Goal: Use online tool/utility: Utilize a website feature to perform a specific function

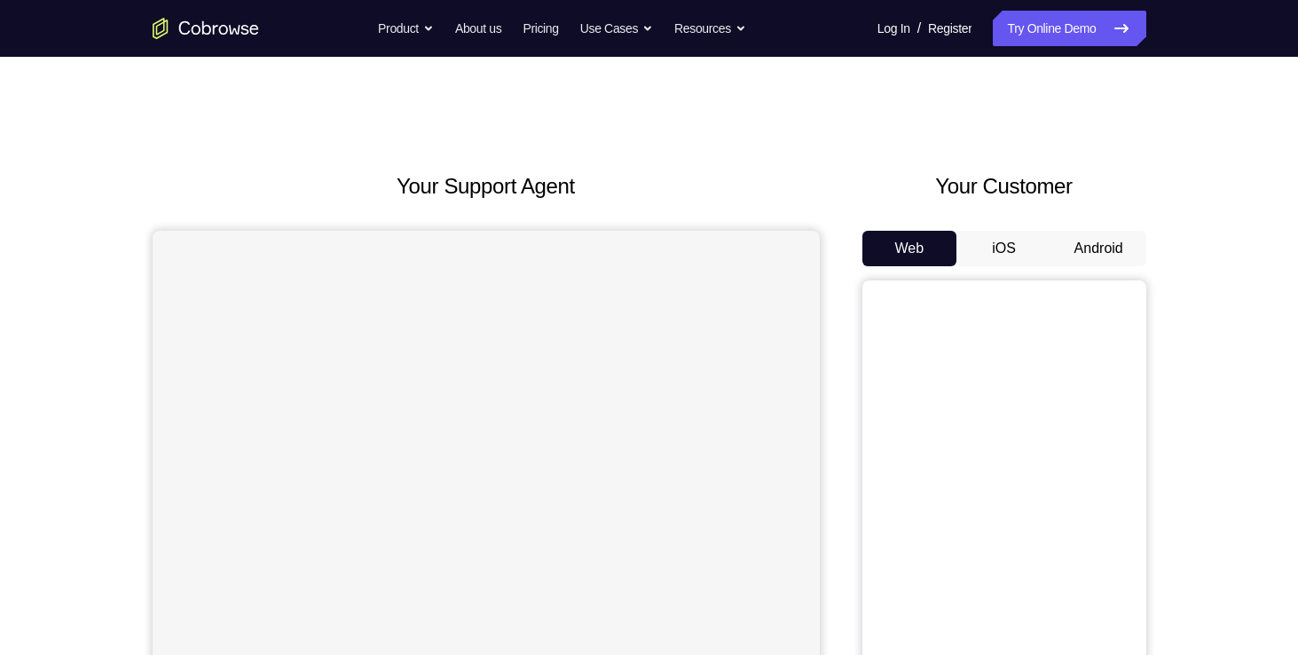
click at [1091, 247] on button "Android" at bounding box center [1099, 249] width 95 height 36
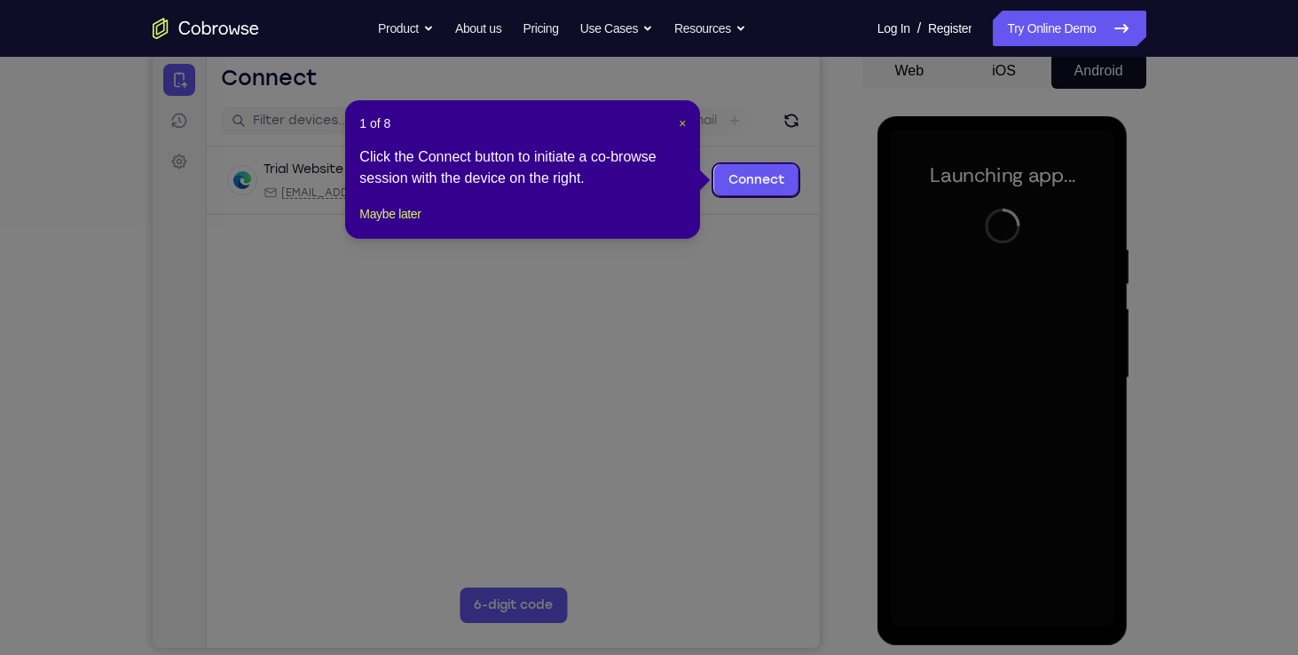
click at [680, 116] on span "×" at bounding box center [682, 123] width 7 height 14
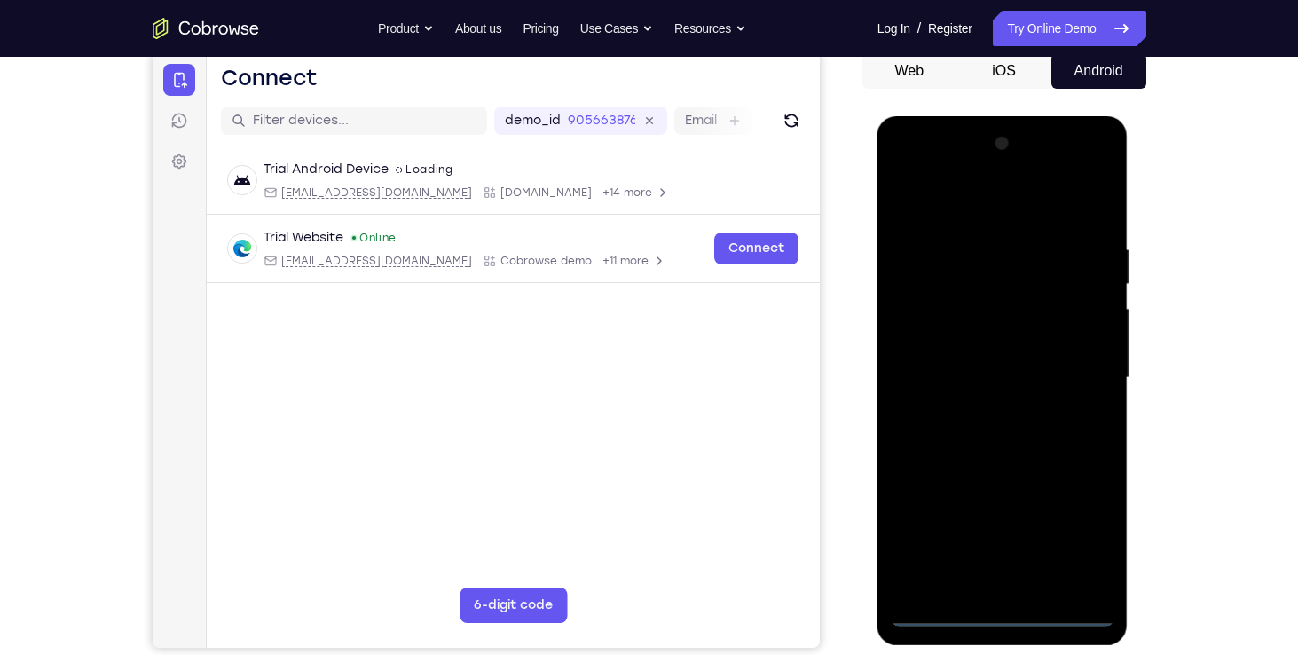
click at [1006, 608] on div at bounding box center [1003, 378] width 224 height 497
click at [1068, 532] on div at bounding box center [1003, 378] width 224 height 497
click at [1044, 190] on div at bounding box center [1003, 378] width 224 height 497
click at [1078, 359] on div at bounding box center [1003, 378] width 224 height 497
click at [988, 414] on div at bounding box center [1003, 378] width 224 height 497
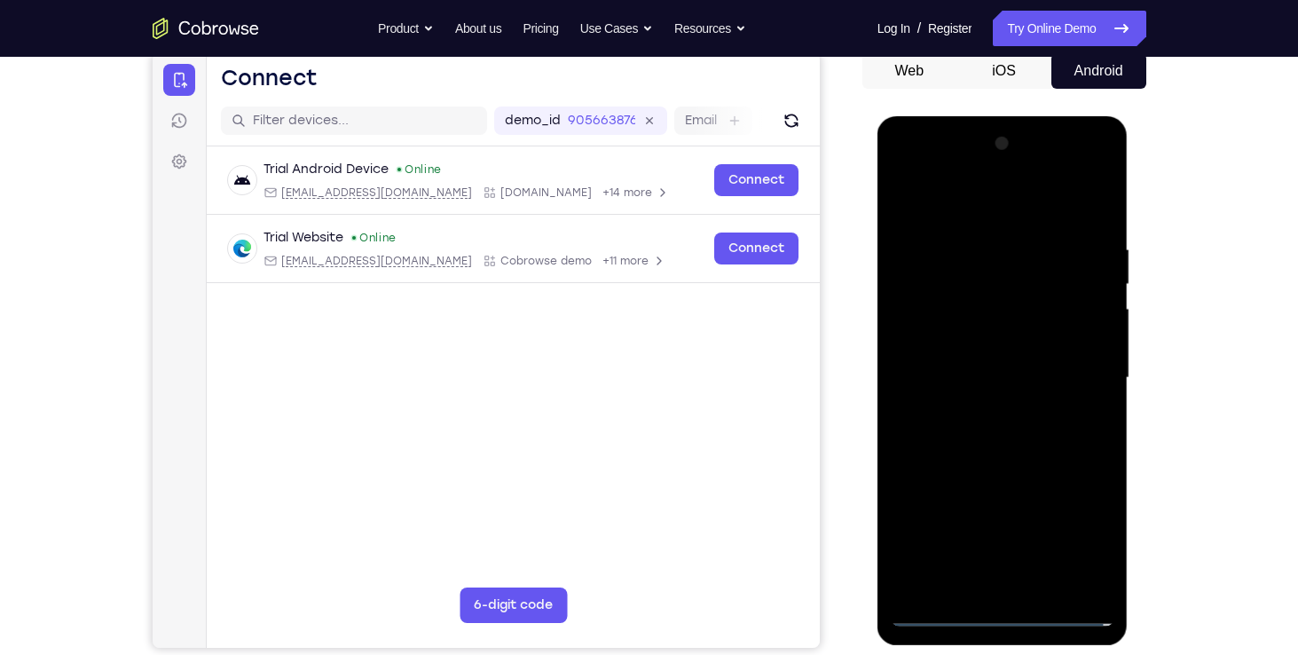
click at [996, 357] on div at bounding box center [1003, 378] width 224 height 497
click at [991, 340] on div at bounding box center [1003, 378] width 224 height 497
click at [994, 367] on div at bounding box center [1003, 378] width 224 height 497
click at [1002, 430] on div at bounding box center [1003, 378] width 224 height 497
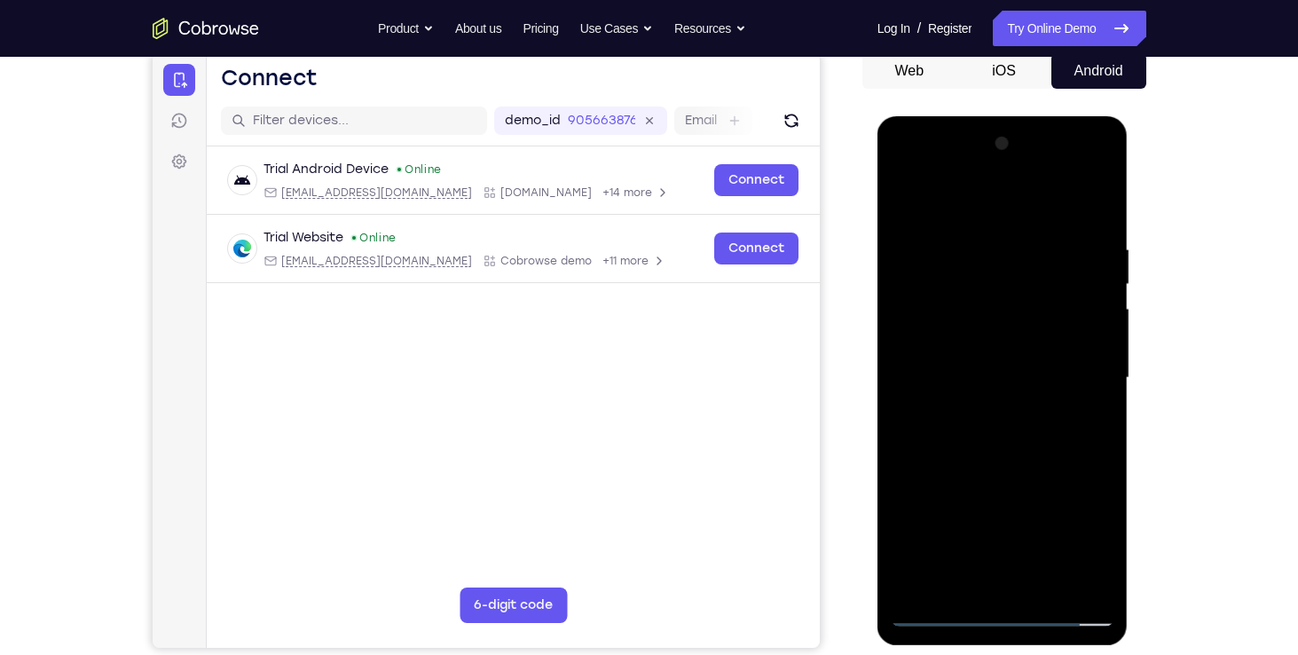
click at [1093, 215] on div at bounding box center [1003, 378] width 224 height 497
click at [1101, 194] on div at bounding box center [1003, 378] width 224 height 497
click at [904, 189] on div at bounding box center [1003, 378] width 224 height 497
click at [1038, 579] on div at bounding box center [1003, 378] width 224 height 497
click at [1025, 472] on div at bounding box center [1003, 378] width 224 height 497
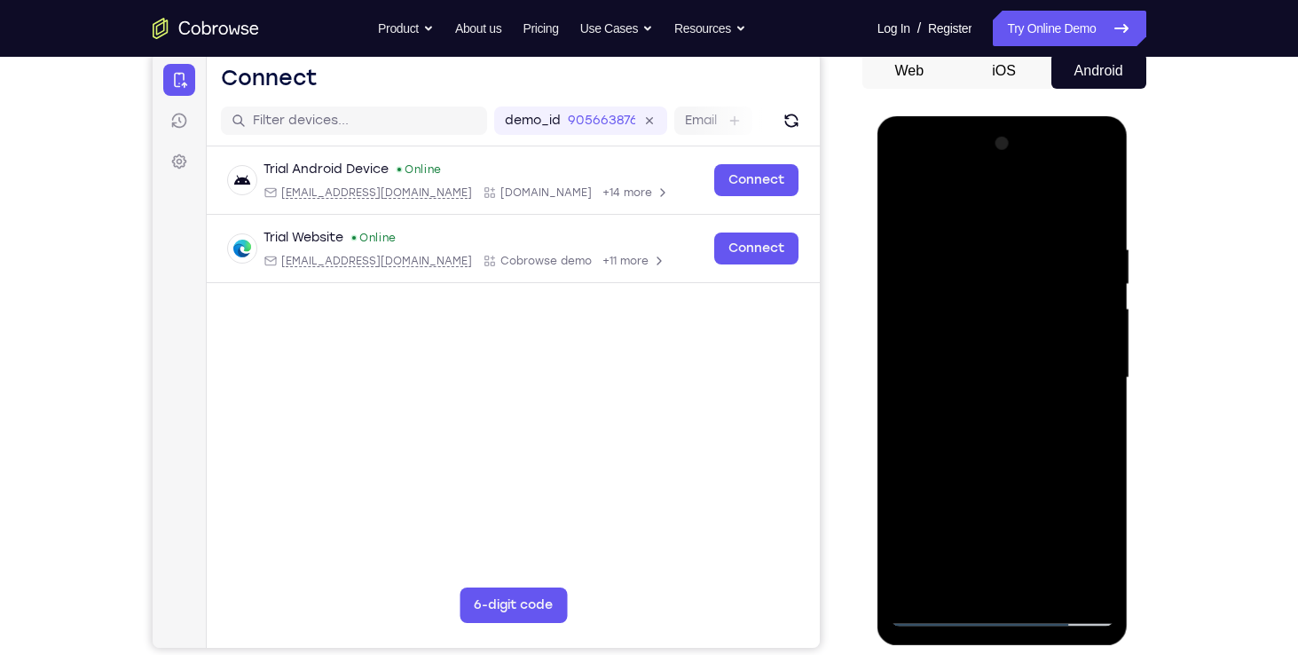
click at [1024, 369] on div at bounding box center [1003, 378] width 224 height 497
drag, startPoint x: 995, startPoint y: 581, endPoint x: 957, endPoint y: 422, distance: 163.4
click at [957, 422] on div at bounding box center [1003, 378] width 224 height 497
click at [1037, 456] on div at bounding box center [1003, 378] width 224 height 497
click at [971, 260] on div at bounding box center [1003, 378] width 224 height 497
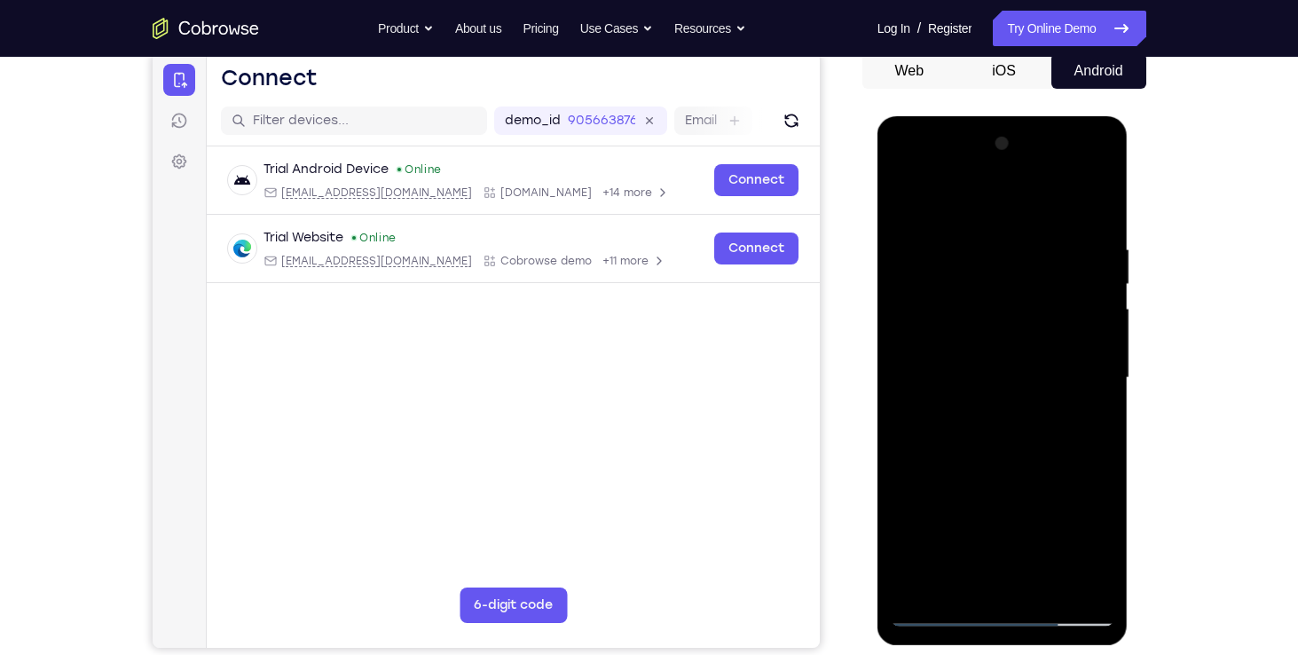
drag, startPoint x: 995, startPoint y: 586, endPoint x: 940, endPoint y: 342, distance: 250.2
drag, startPoint x: 940, startPoint y: 342, endPoint x: 1101, endPoint y: 169, distance: 236.7
click at [1101, 169] on div at bounding box center [1003, 378] width 224 height 497
drag, startPoint x: 977, startPoint y: 376, endPoint x: 964, endPoint y: 381, distance: 14.0
click at [964, 381] on div at bounding box center [1003, 378] width 224 height 497
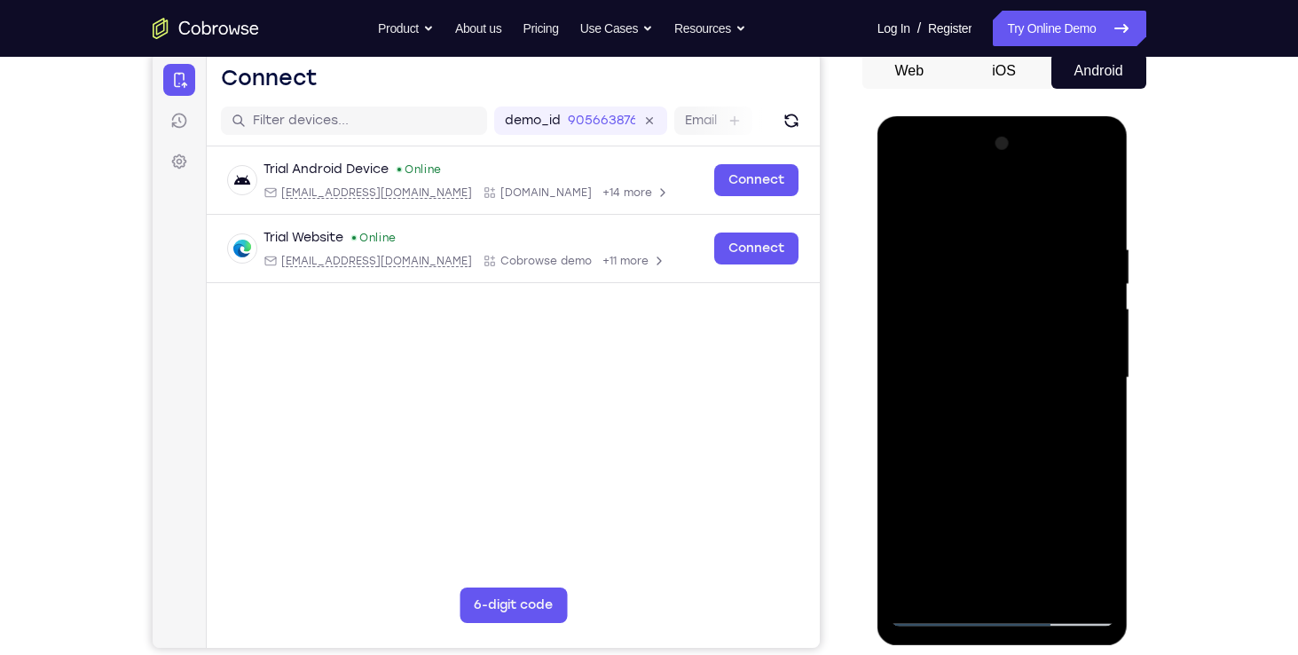
click at [1082, 580] on div at bounding box center [1003, 378] width 224 height 497
click at [906, 166] on div at bounding box center [1003, 378] width 224 height 497
click at [907, 166] on div at bounding box center [1003, 378] width 224 height 497
click at [953, 583] on div at bounding box center [1003, 378] width 224 height 497
click at [1061, 514] on div at bounding box center [1003, 378] width 224 height 497
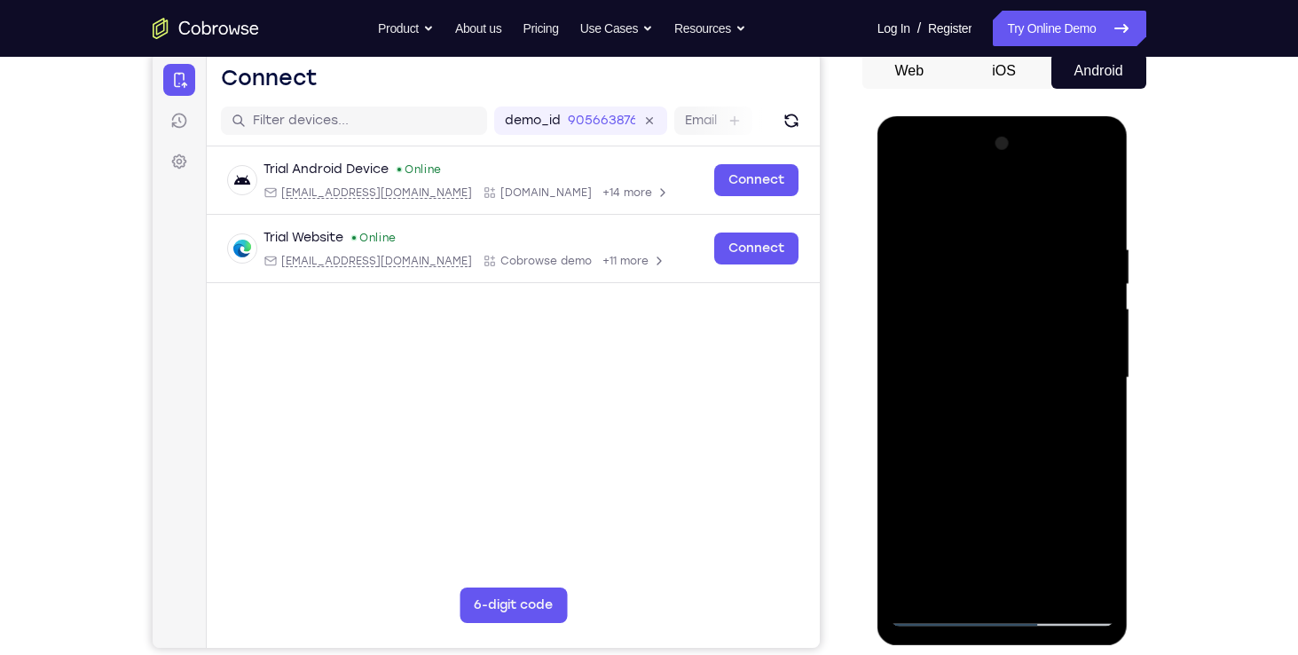
click at [907, 515] on div at bounding box center [1003, 378] width 224 height 497
click at [946, 517] on div at bounding box center [1003, 378] width 224 height 497
click at [1020, 513] on div at bounding box center [1003, 378] width 224 height 497
click at [1015, 573] on div at bounding box center [1003, 378] width 224 height 497
click at [941, 517] on div at bounding box center [1003, 378] width 224 height 497
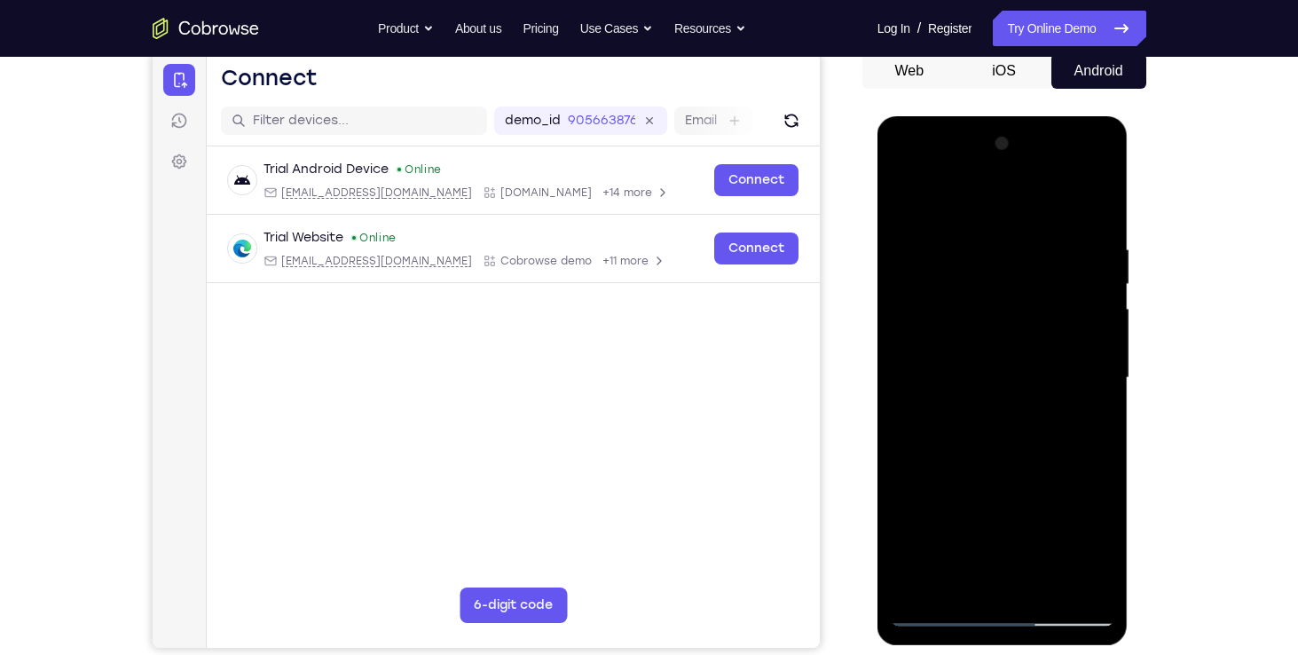
click at [1022, 481] on div at bounding box center [1003, 378] width 224 height 497
click at [1058, 516] on div at bounding box center [1003, 378] width 224 height 497
click at [1086, 418] on div at bounding box center [1003, 378] width 224 height 497
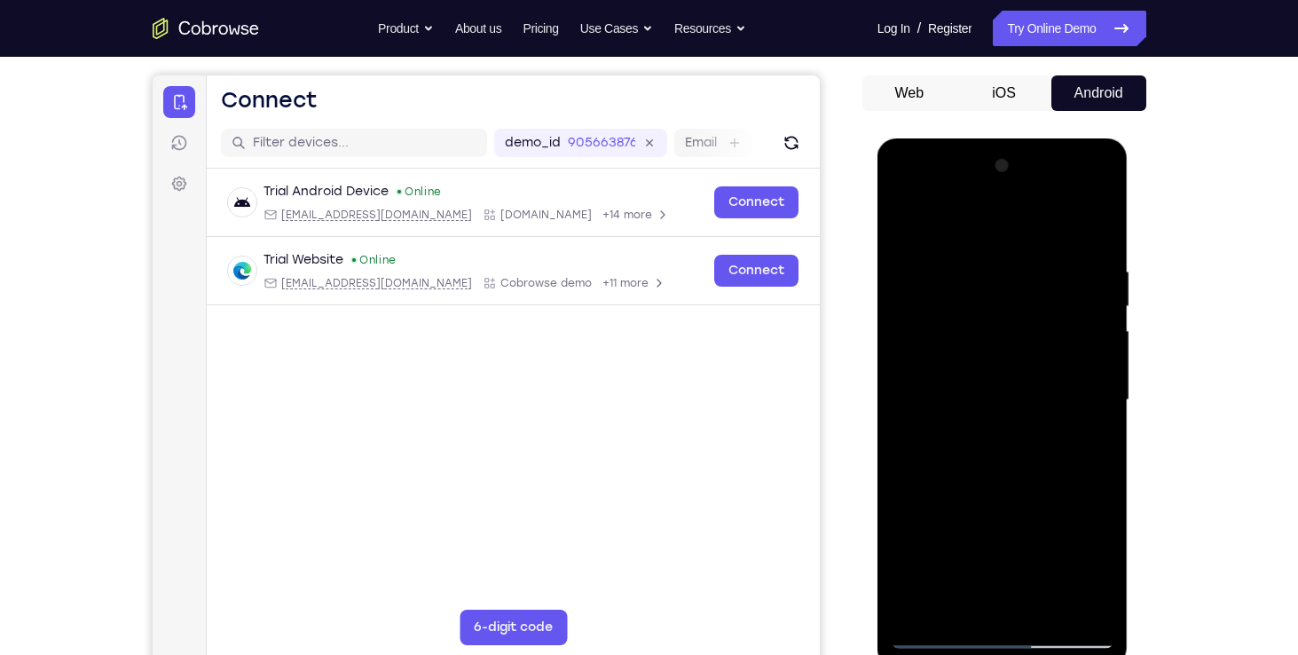
scroll to position [156, 0]
click at [906, 217] on div at bounding box center [1003, 399] width 224 height 497
click at [905, 215] on div at bounding box center [1003, 399] width 224 height 497
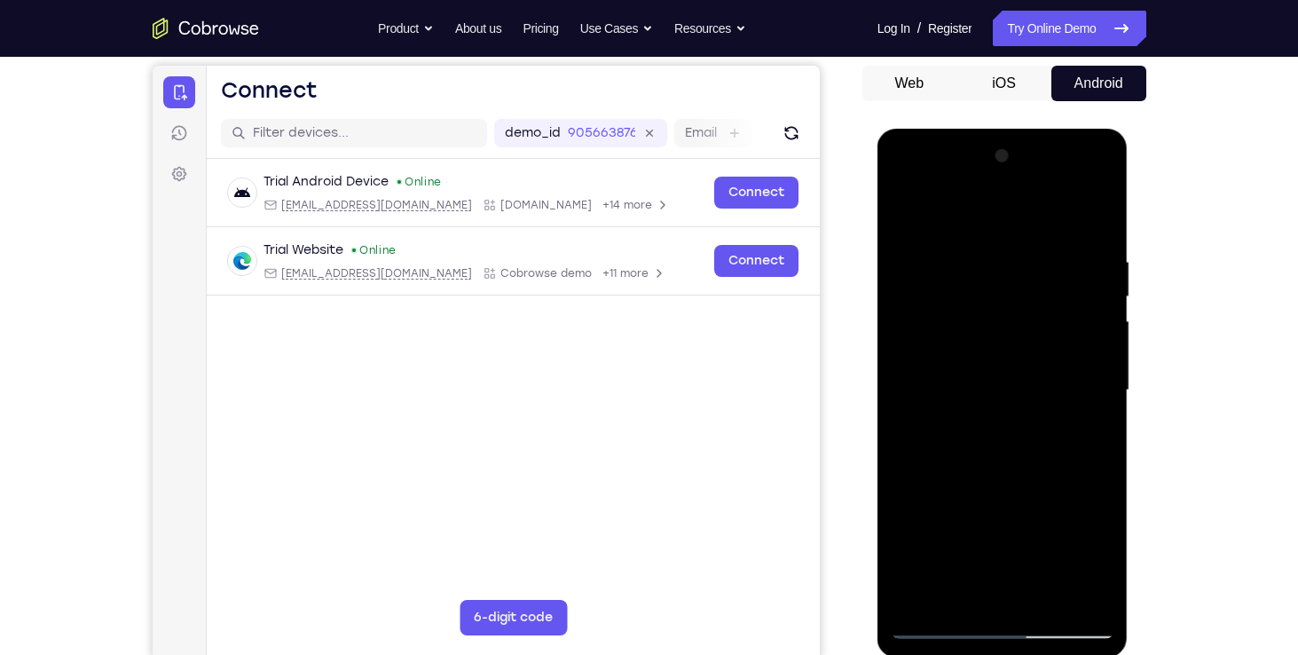
scroll to position [167, 0]
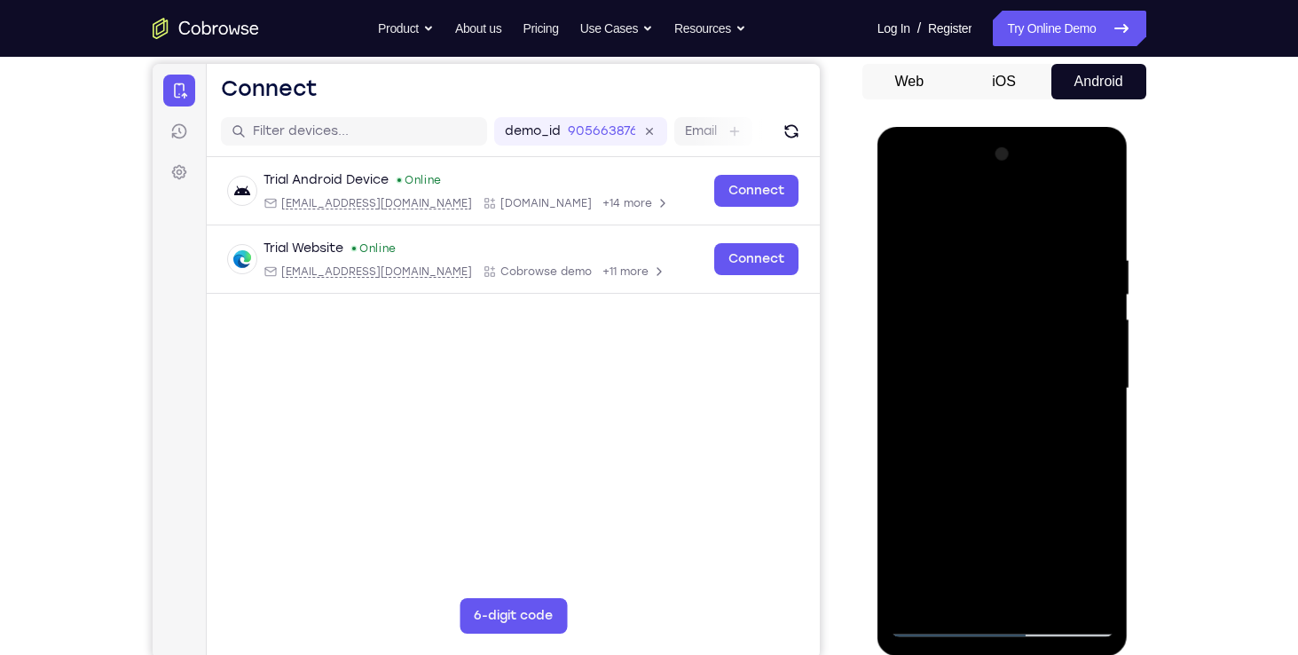
click at [909, 211] on div at bounding box center [1003, 388] width 224 height 497
click at [1017, 418] on div at bounding box center [1003, 388] width 224 height 497
click at [1077, 256] on div at bounding box center [1003, 388] width 224 height 497
click at [1099, 210] on div at bounding box center [1003, 388] width 224 height 497
click at [1045, 591] on div at bounding box center [1003, 388] width 224 height 497
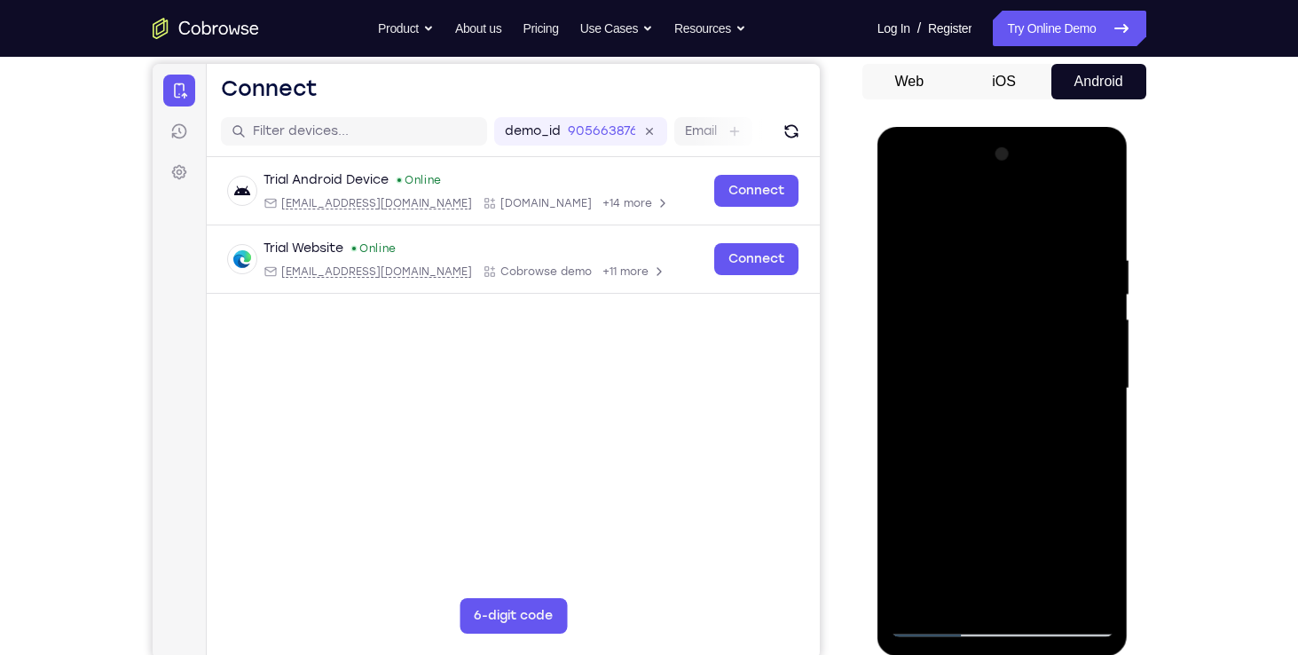
click at [1045, 591] on div at bounding box center [1003, 388] width 224 height 497
click at [1016, 378] on div at bounding box center [1003, 388] width 224 height 497
click at [1002, 584] on div at bounding box center [1003, 388] width 224 height 497
click at [998, 518] on div at bounding box center [1003, 388] width 224 height 497
click at [984, 521] on div at bounding box center [1003, 388] width 224 height 497
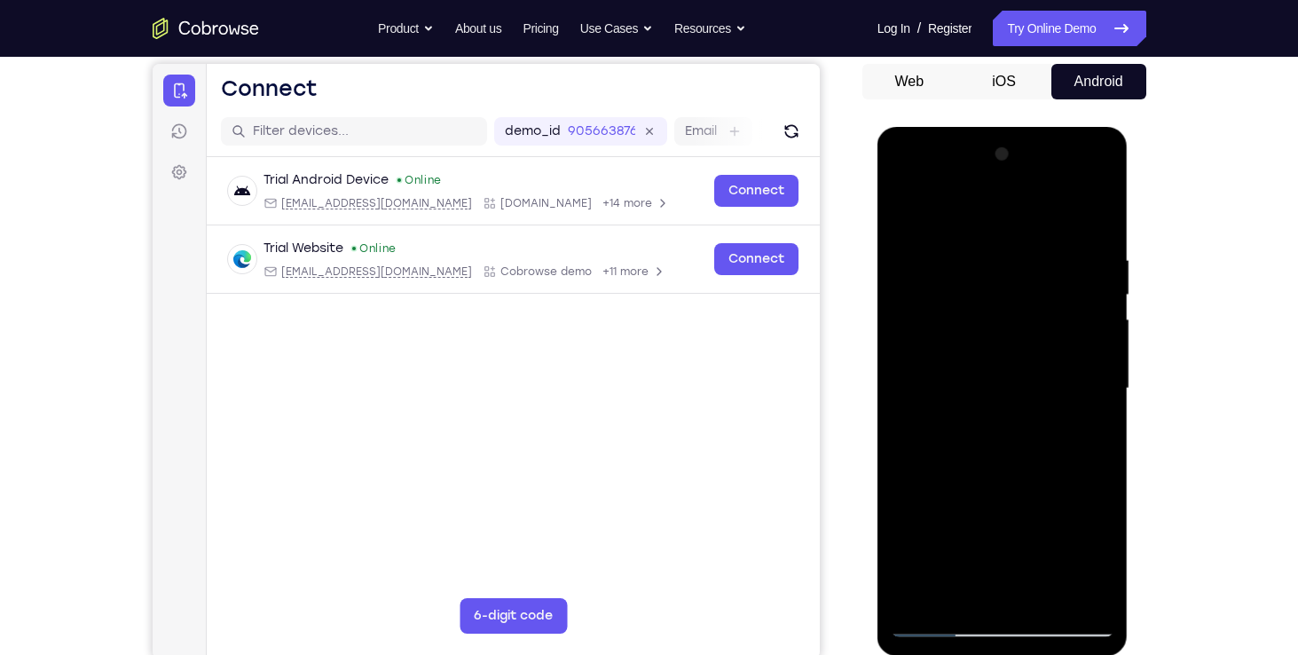
click at [1101, 492] on div at bounding box center [1003, 388] width 224 height 497
click at [1059, 527] on div at bounding box center [1003, 388] width 224 height 497
click at [1014, 469] on div at bounding box center [1003, 388] width 224 height 497
click at [1081, 559] on div at bounding box center [1003, 388] width 224 height 497
click at [946, 525] on div at bounding box center [1003, 388] width 224 height 497
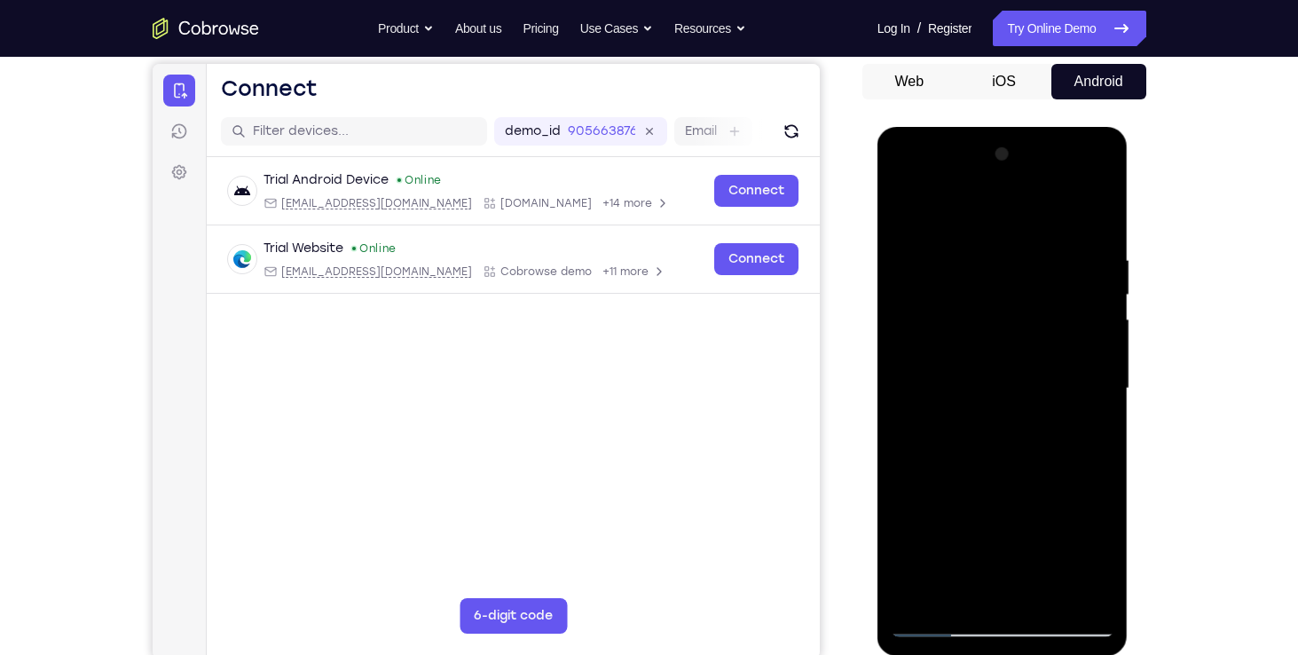
click at [1001, 577] on div at bounding box center [1003, 388] width 224 height 497
click at [1041, 524] on div at bounding box center [1003, 388] width 224 height 497
click at [1098, 550] on div at bounding box center [1003, 388] width 224 height 497
click at [1038, 588] on div at bounding box center [1003, 388] width 224 height 497
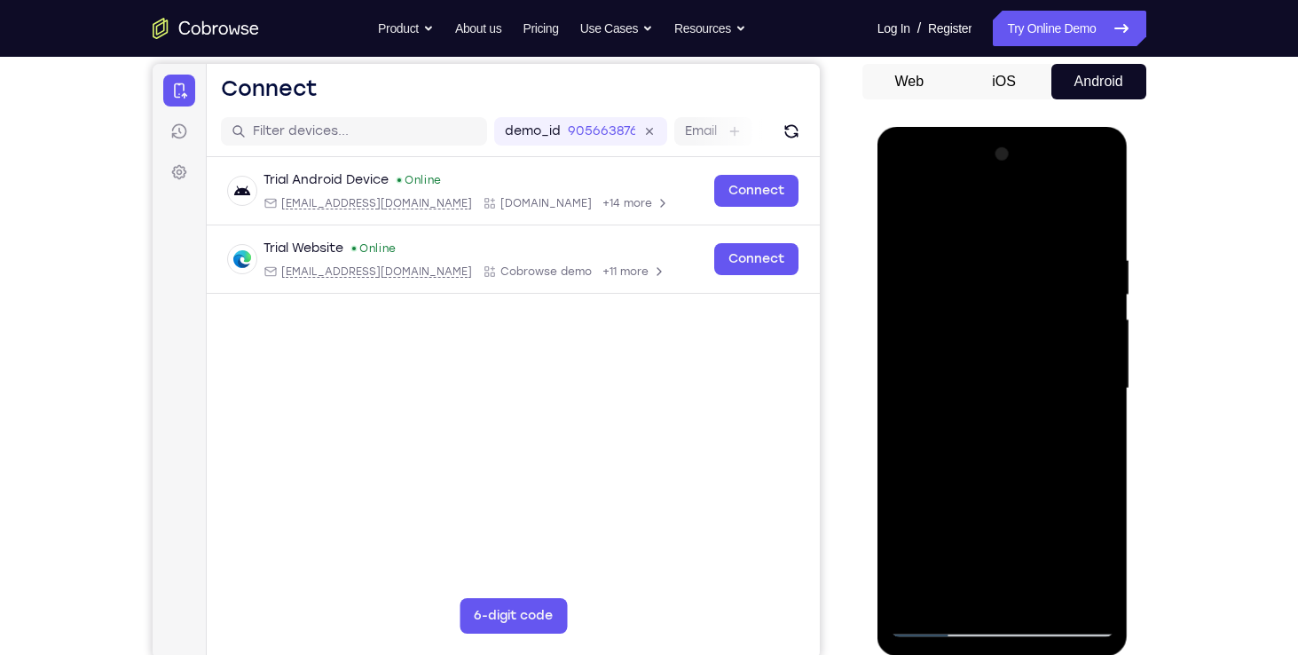
click at [1041, 522] on div at bounding box center [1003, 388] width 224 height 497
click at [1001, 521] on div at bounding box center [1003, 388] width 224 height 497
click at [1045, 556] on div at bounding box center [1003, 388] width 224 height 497
click at [982, 525] on div at bounding box center [1003, 388] width 224 height 497
click at [1083, 431] on div at bounding box center [1003, 388] width 224 height 497
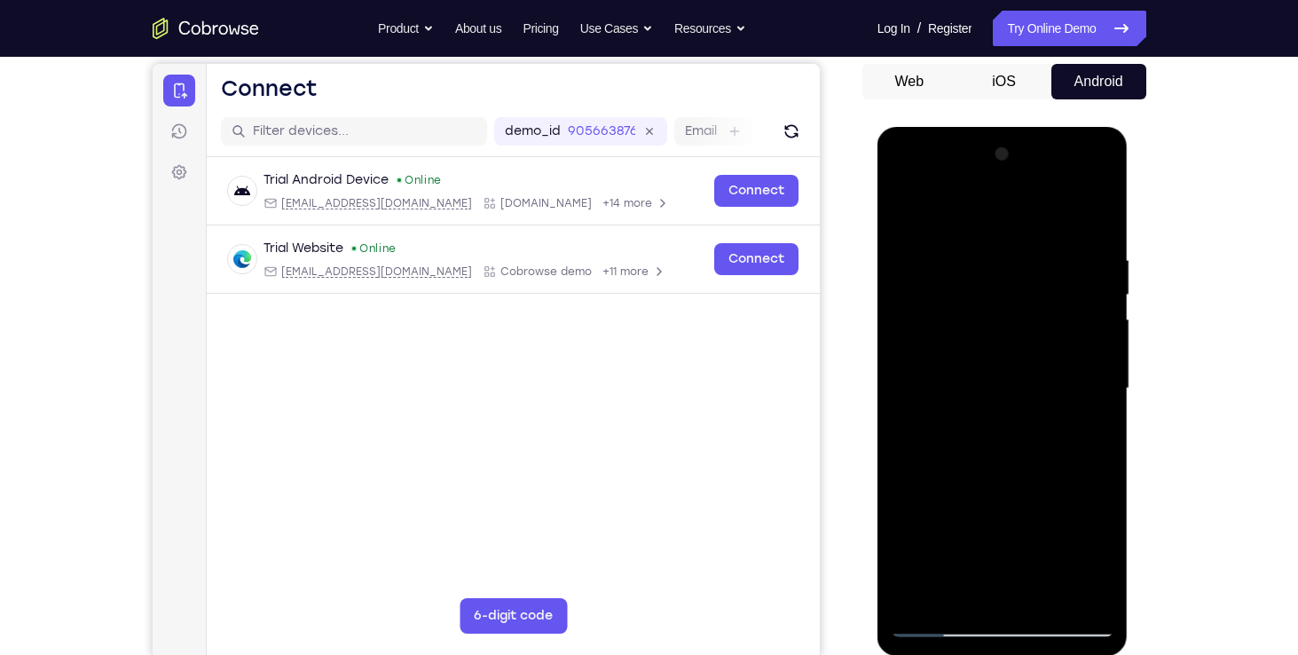
click at [906, 208] on div at bounding box center [1003, 388] width 224 height 497
click at [1002, 417] on div at bounding box center [1003, 388] width 224 height 497
click at [907, 208] on div at bounding box center [1003, 388] width 224 height 497
click at [906, 207] on div at bounding box center [1003, 388] width 224 height 497
click at [990, 240] on div at bounding box center [1003, 388] width 224 height 497
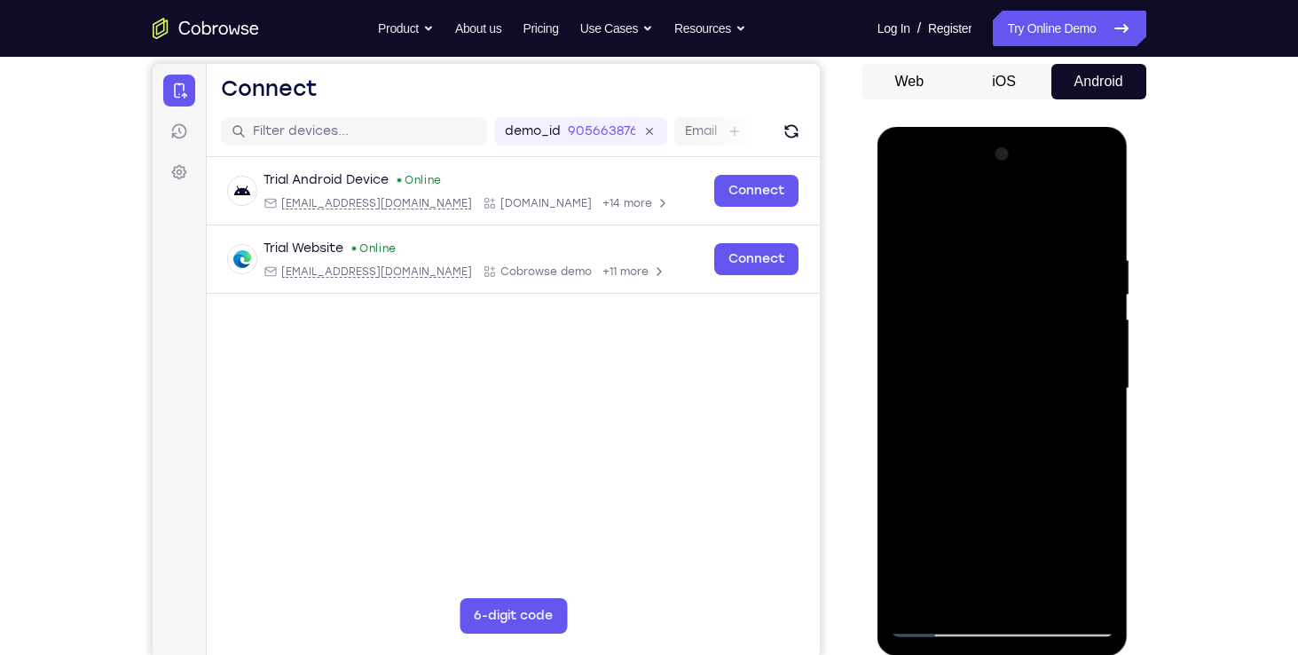
click at [1091, 211] on div at bounding box center [1003, 388] width 224 height 497
click at [1047, 593] on div at bounding box center [1003, 388] width 224 height 497
click at [1007, 373] on div at bounding box center [1003, 388] width 224 height 497
click at [1006, 594] on div at bounding box center [1003, 388] width 224 height 497
click at [1002, 521] on div at bounding box center [1003, 388] width 224 height 497
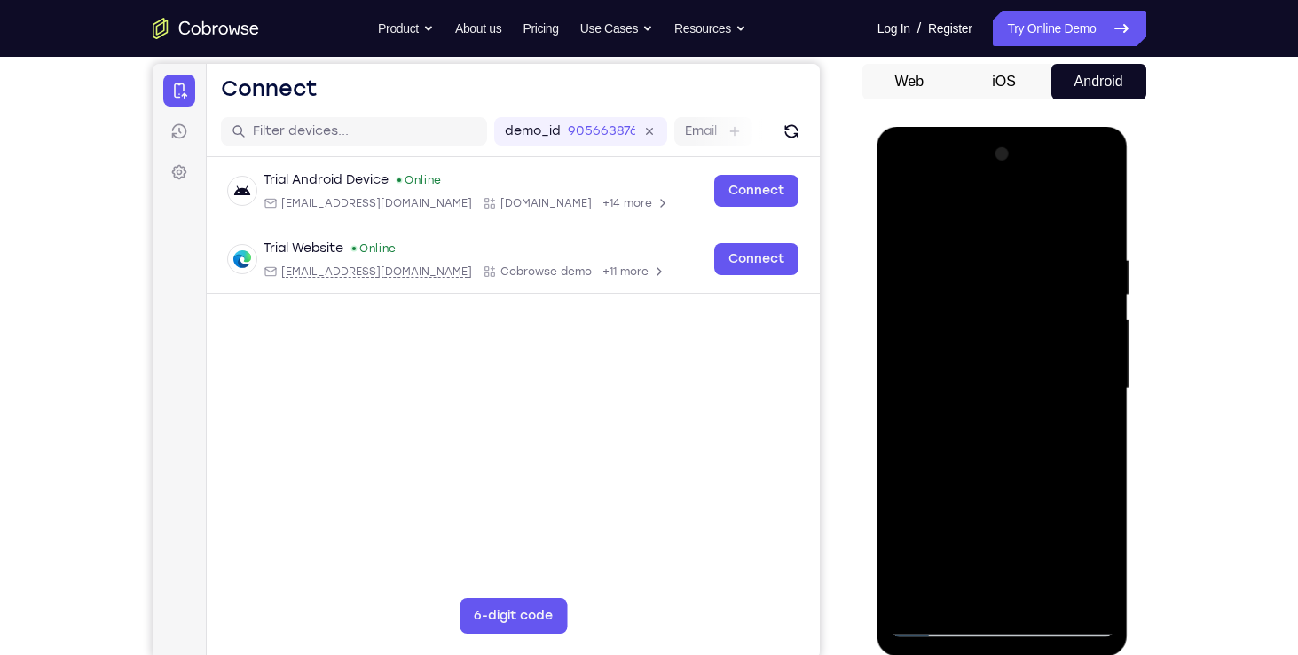
click at [1040, 494] on div at bounding box center [1003, 388] width 224 height 497
click at [1081, 432] on div at bounding box center [1003, 388] width 224 height 497
click at [902, 214] on div at bounding box center [1003, 388] width 224 height 497
click at [911, 201] on div at bounding box center [1003, 388] width 224 height 497
click at [917, 241] on div at bounding box center [1003, 388] width 224 height 497
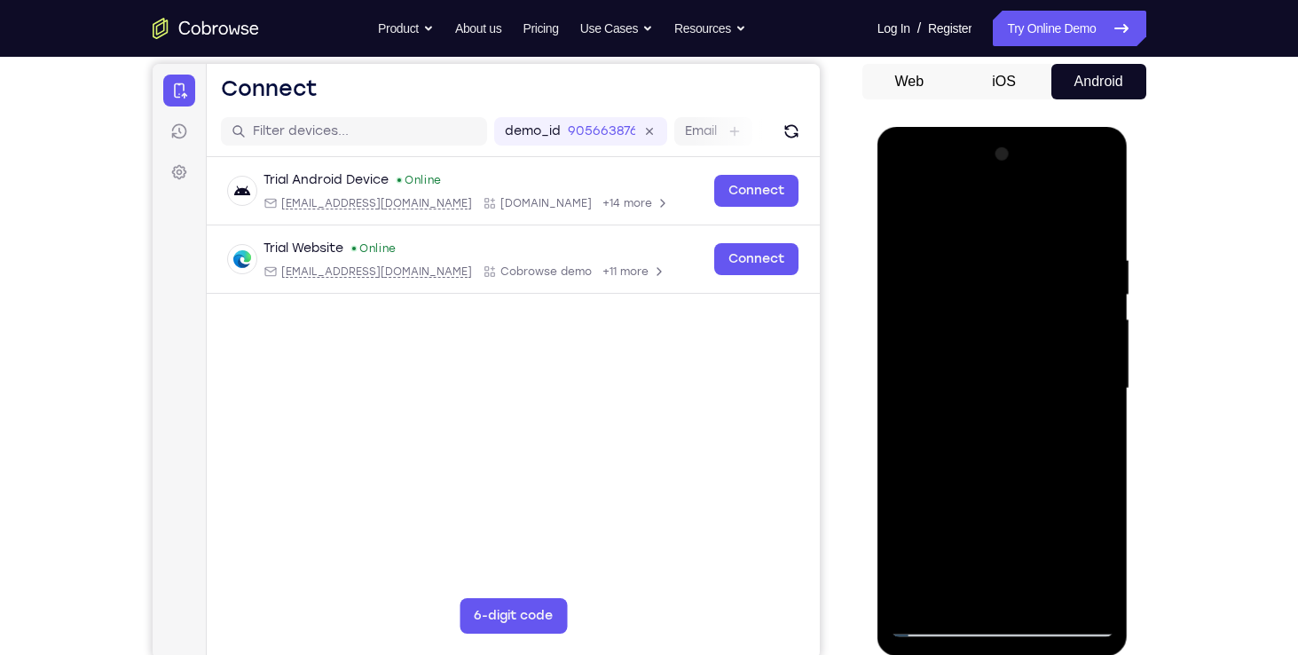
click at [942, 243] on div at bounding box center [1003, 388] width 224 height 497
click at [1094, 213] on div at bounding box center [1003, 388] width 224 height 497
click at [1047, 594] on div at bounding box center [1003, 388] width 224 height 497
click at [1010, 377] on div at bounding box center [1003, 388] width 224 height 497
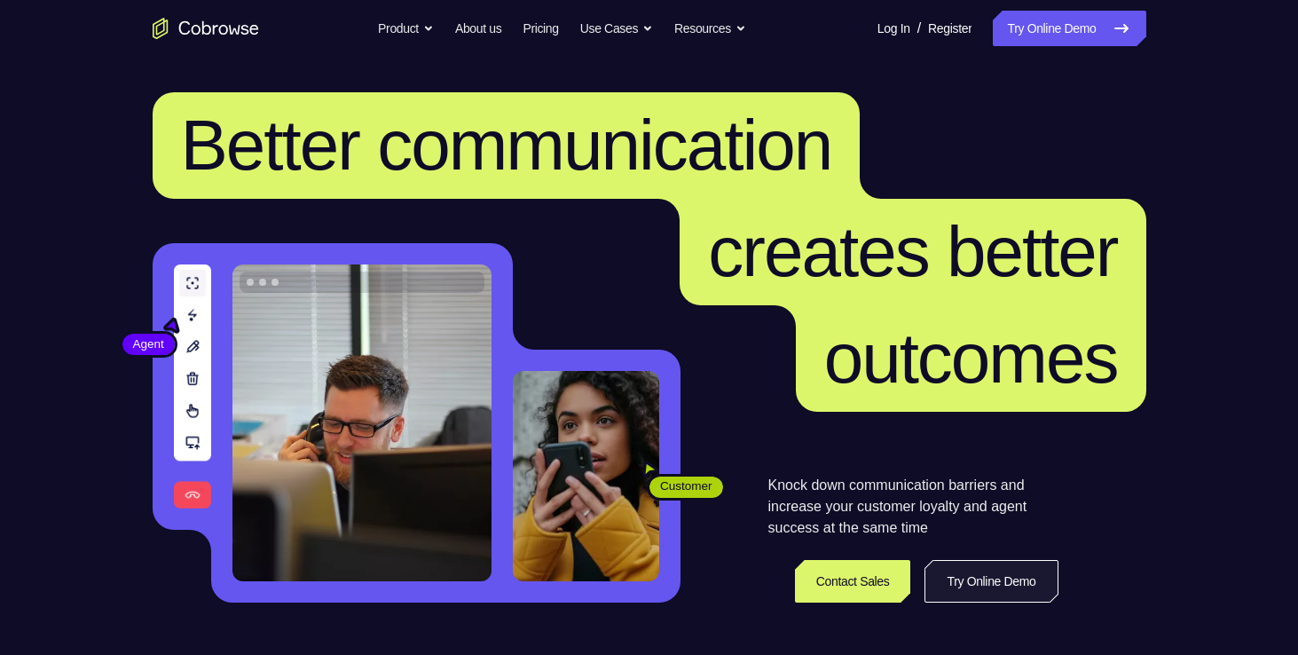
scroll to position [78, 0]
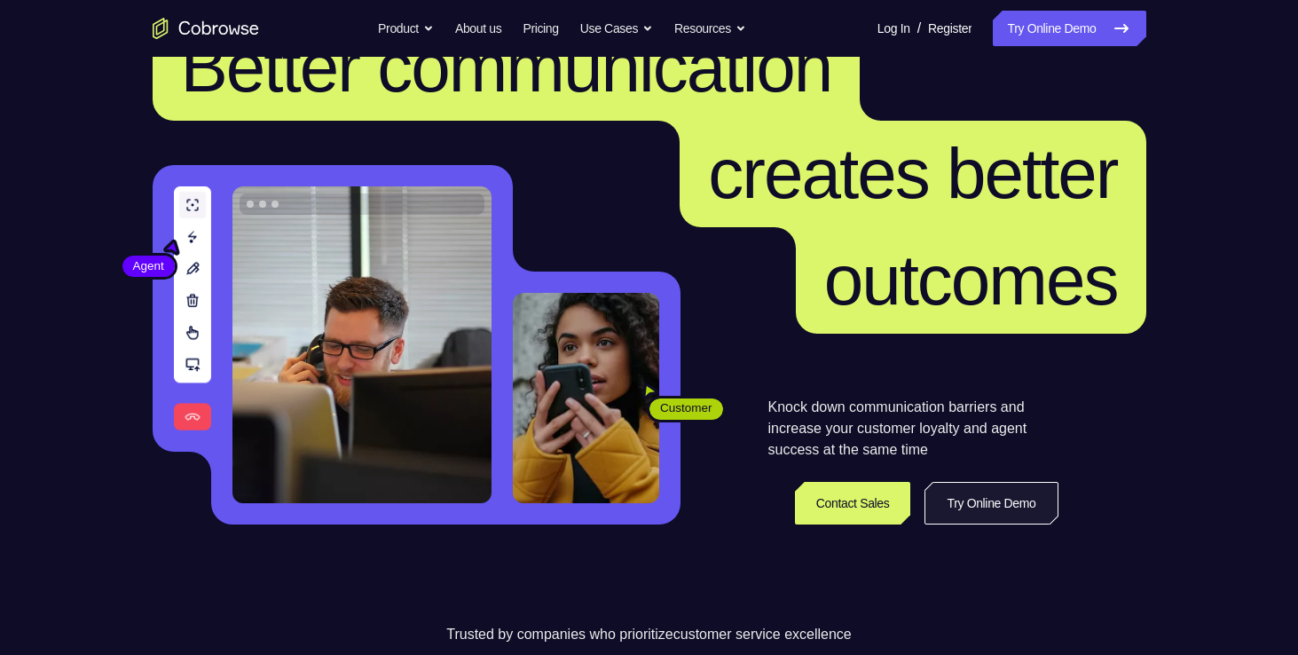
click at [998, 501] on link "Try Online Demo" at bounding box center [991, 503] width 133 height 43
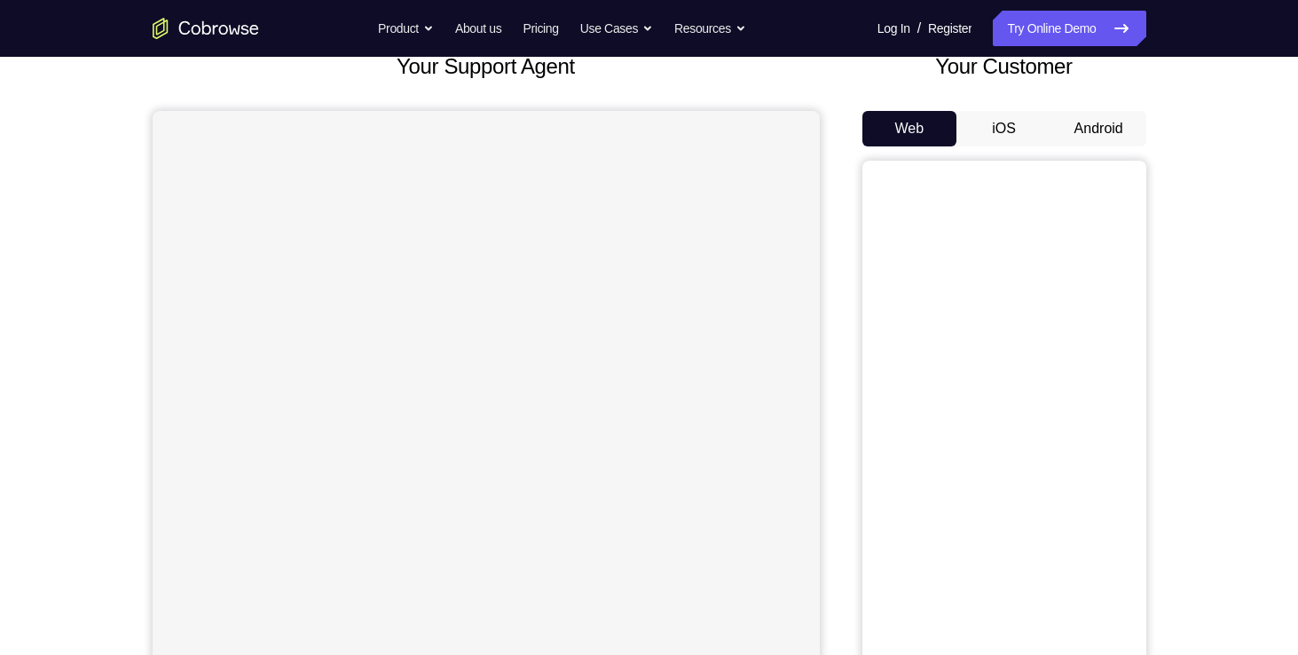
scroll to position [120, 0]
click at [1095, 127] on button "Android" at bounding box center [1099, 129] width 95 height 36
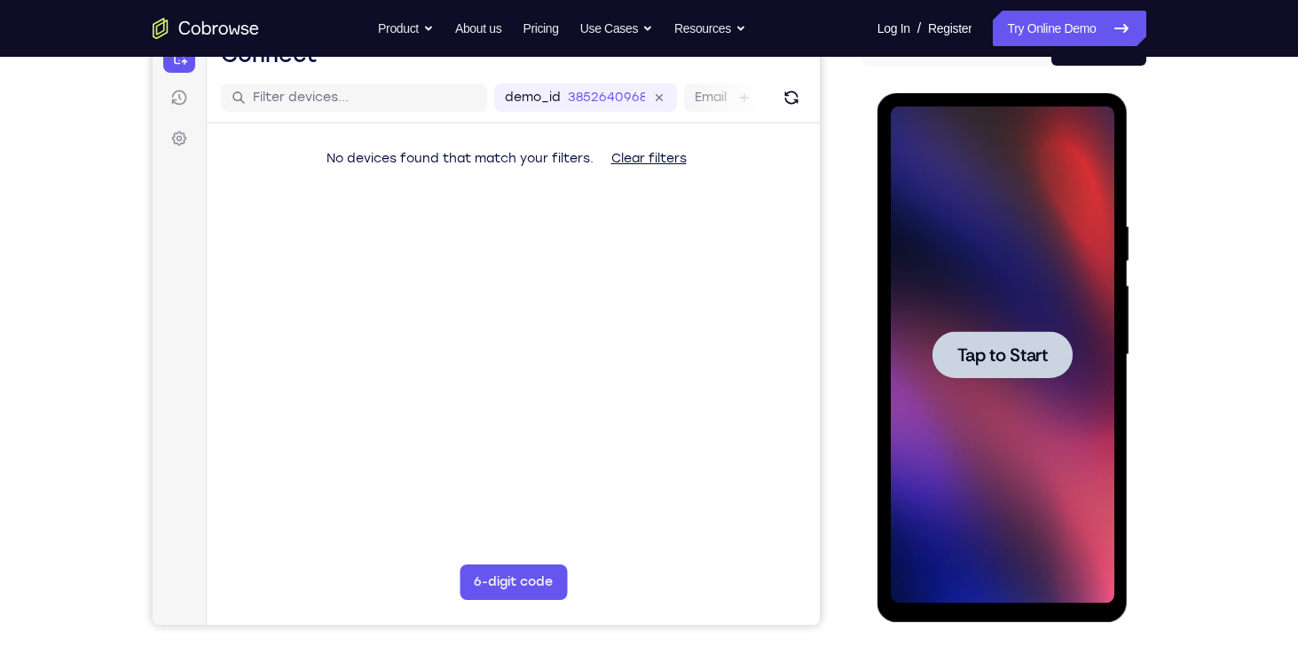
scroll to position [0, 0]
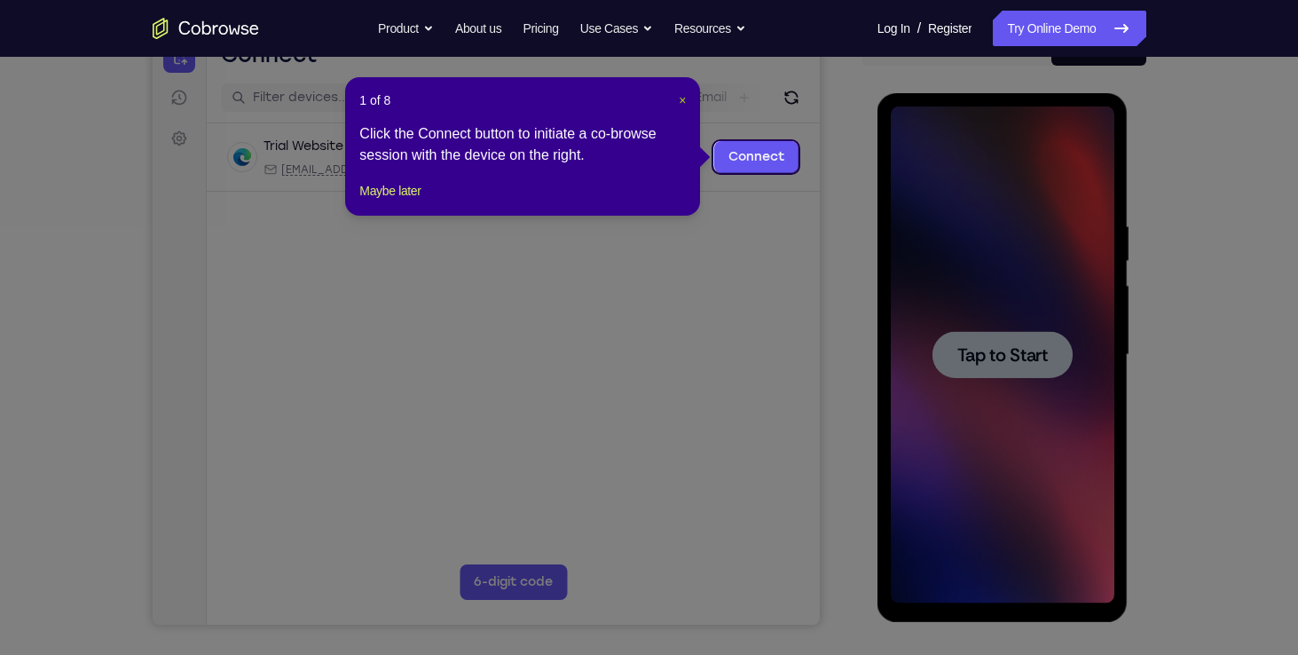
click at [680, 101] on span "×" at bounding box center [682, 100] width 7 height 14
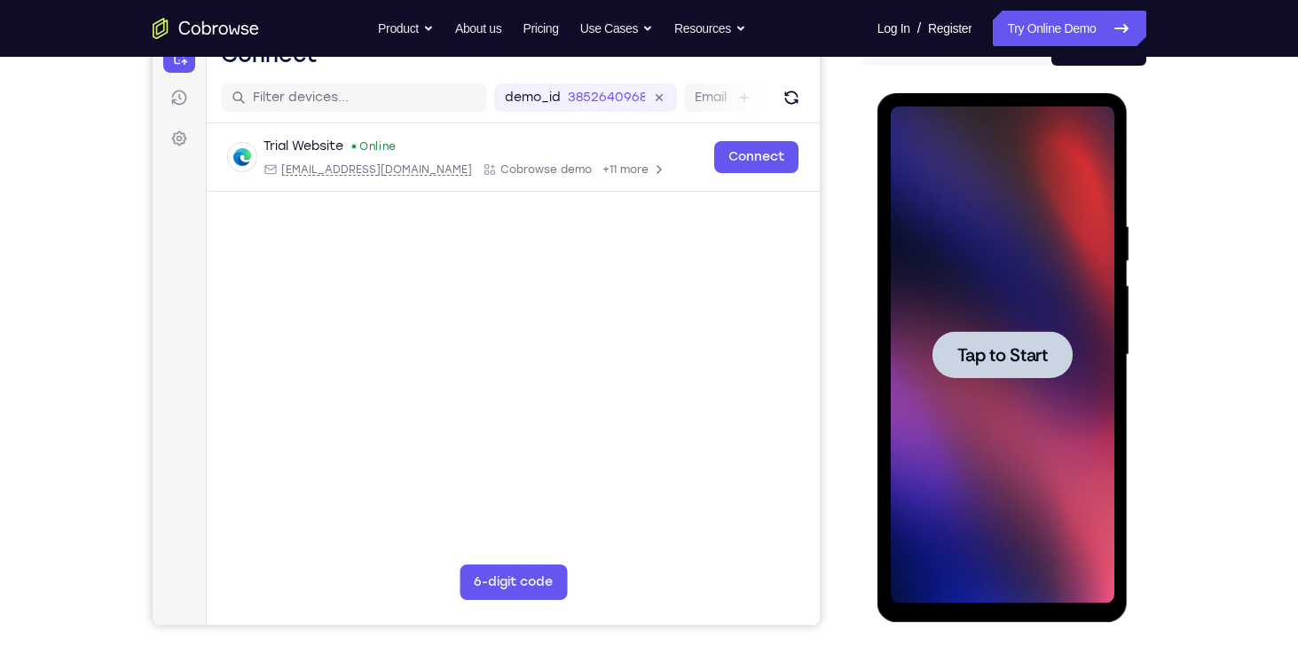
click at [970, 351] on span "Tap to Start" at bounding box center [1003, 355] width 91 height 18
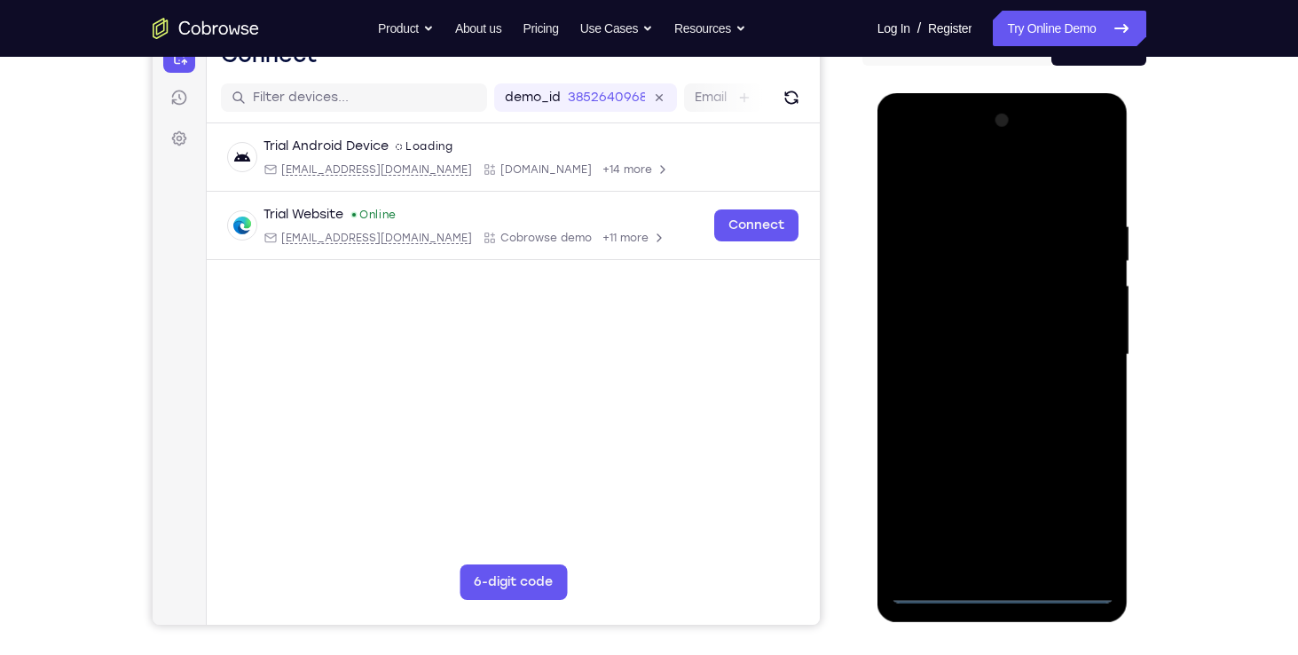
click at [999, 586] on div at bounding box center [1003, 355] width 224 height 497
click at [1077, 504] on div at bounding box center [1003, 355] width 224 height 497
click at [1045, 185] on div at bounding box center [1003, 355] width 224 height 497
drag, startPoint x: 1034, startPoint y: 170, endPoint x: 1080, endPoint y: 359, distance: 193.7
click at [1080, 359] on div at bounding box center [1003, 355] width 224 height 497
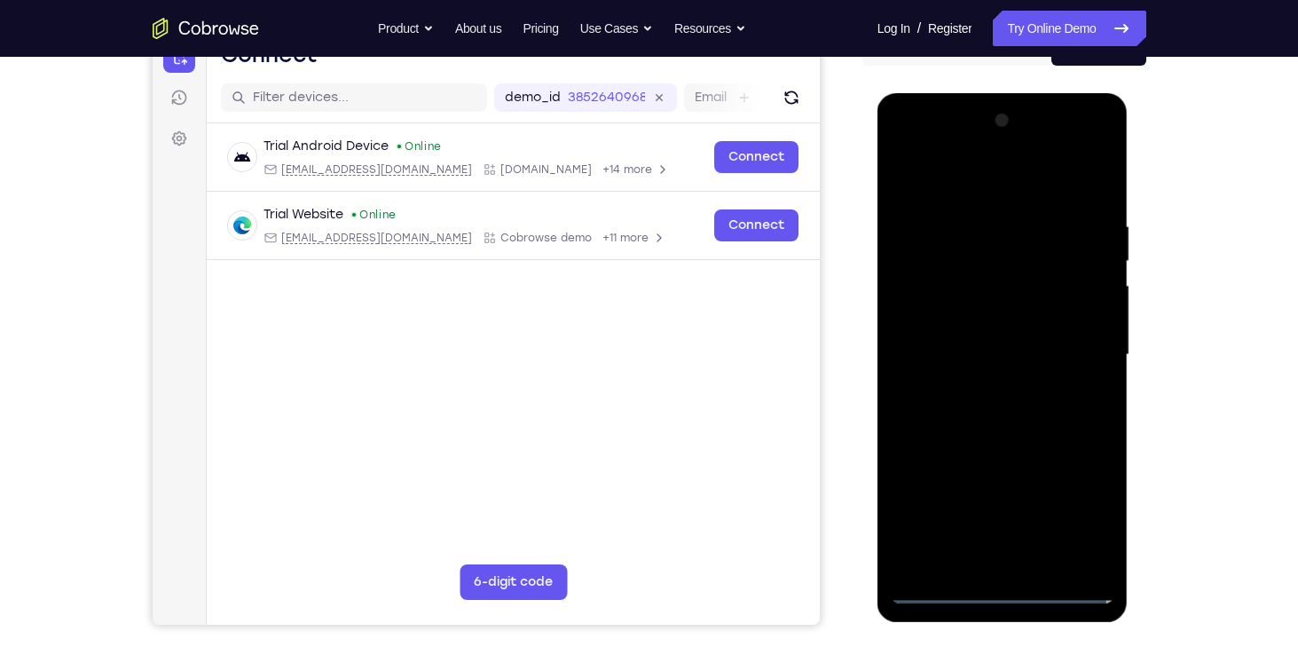
click at [1080, 359] on div at bounding box center [1003, 355] width 224 height 497
click at [1071, 338] on div at bounding box center [1003, 355] width 224 height 497
click at [981, 382] on div at bounding box center [1003, 355] width 224 height 497
click at [988, 334] on div at bounding box center [1003, 355] width 224 height 497
click at [984, 317] on div at bounding box center [1003, 355] width 224 height 497
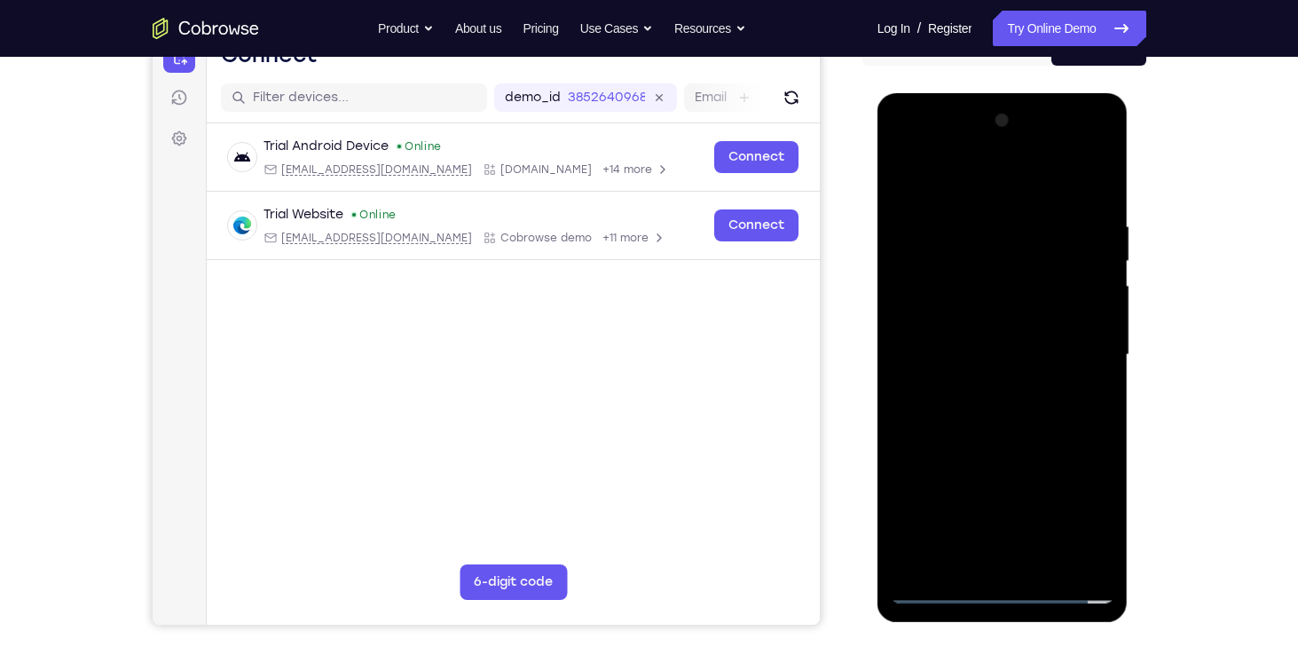
click at [990, 352] on div at bounding box center [1003, 355] width 224 height 497
click at [966, 414] on div at bounding box center [1003, 355] width 224 height 497
click at [1053, 350] on div at bounding box center [1003, 355] width 224 height 497
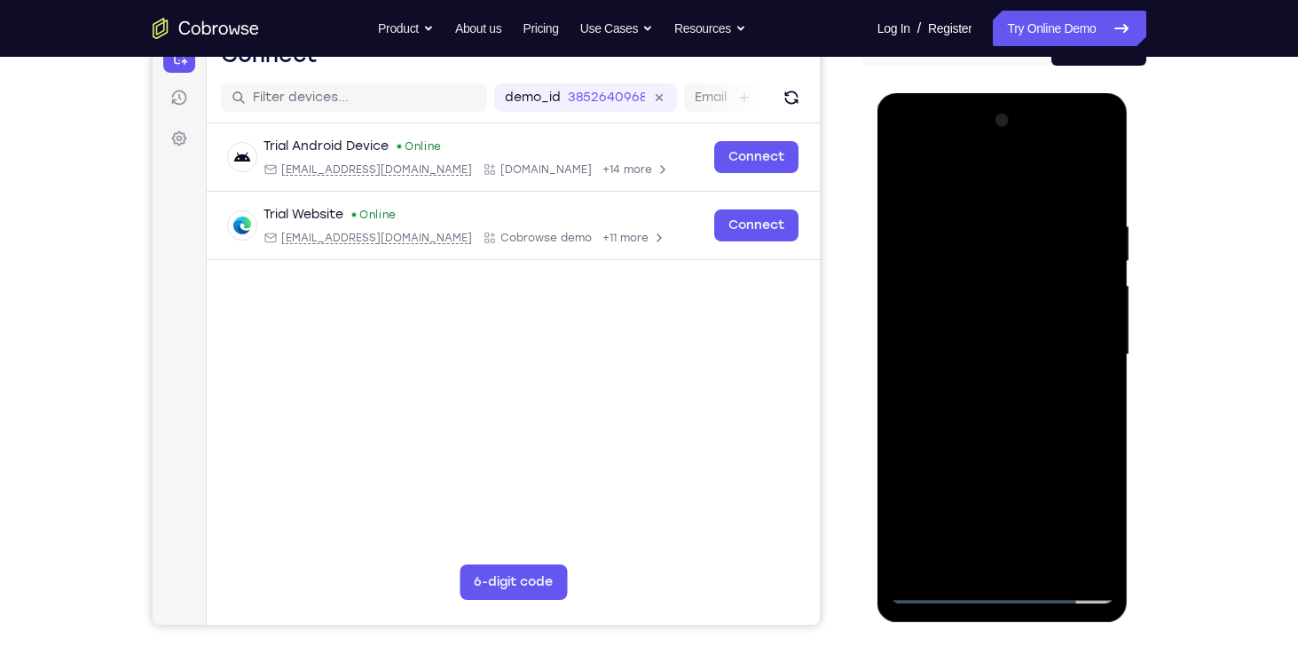
click at [1053, 350] on div at bounding box center [1003, 355] width 224 height 497
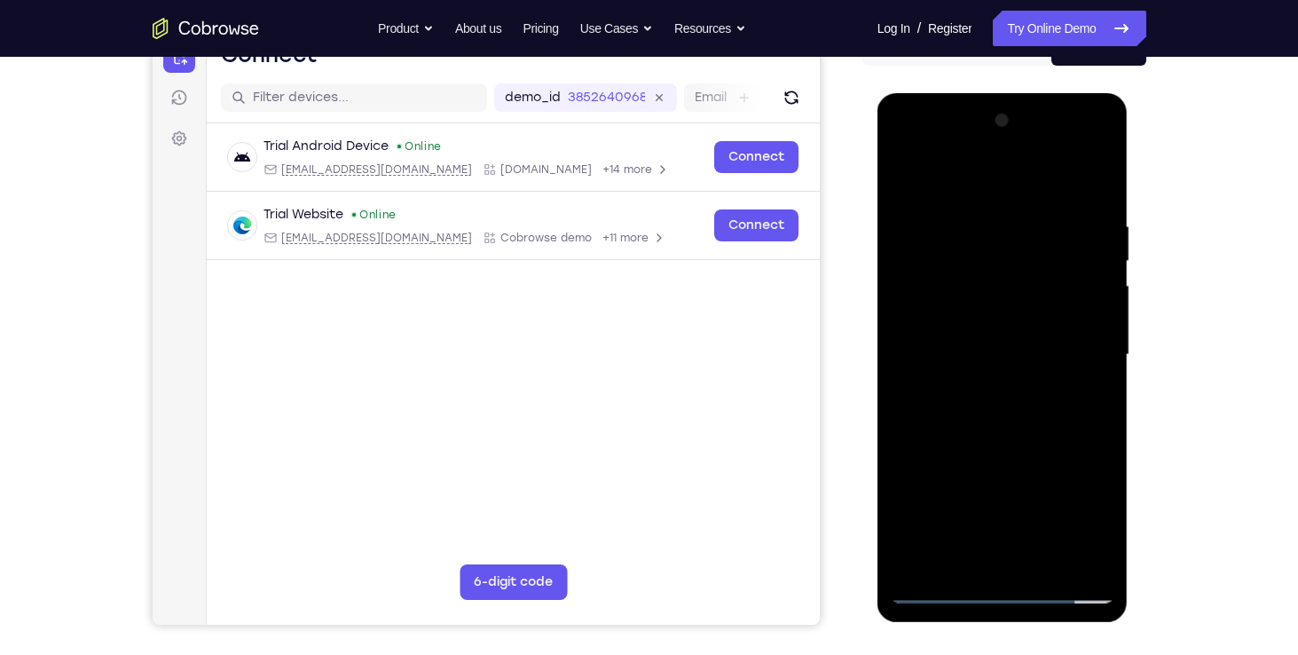
click at [1053, 350] on div at bounding box center [1003, 355] width 224 height 497
drag, startPoint x: 1053, startPoint y: 351, endPoint x: 1091, endPoint y: 302, distance: 62.0
click at [1091, 302] on div at bounding box center [1003, 355] width 224 height 497
click at [1040, 223] on div at bounding box center [1003, 355] width 224 height 497
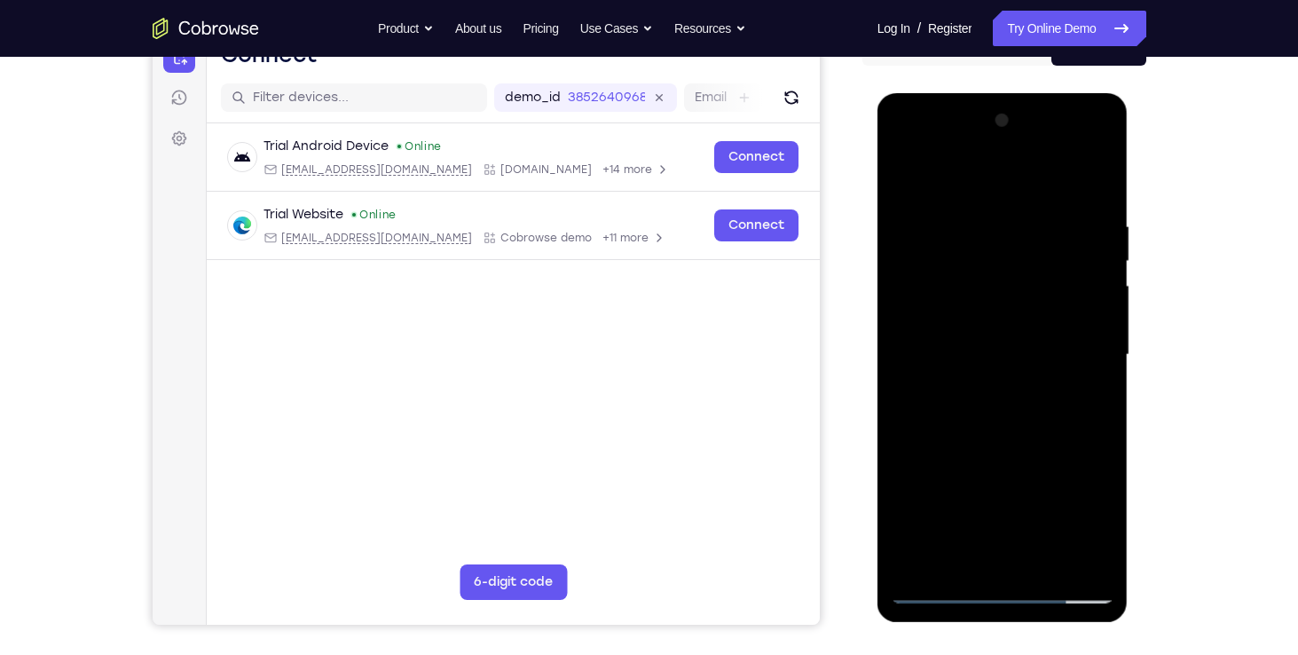
click at [1032, 201] on div at bounding box center [1003, 355] width 224 height 497
click at [1100, 196] on div at bounding box center [1003, 355] width 224 height 497
click at [1096, 198] on div at bounding box center [1003, 355] width 224 height 497
click at [1098, 202] on div at bounding box center [1003, 355] width 224 height 497
click at [1093, 182] on div at bounding box center [1003, 355] width 224 height 497
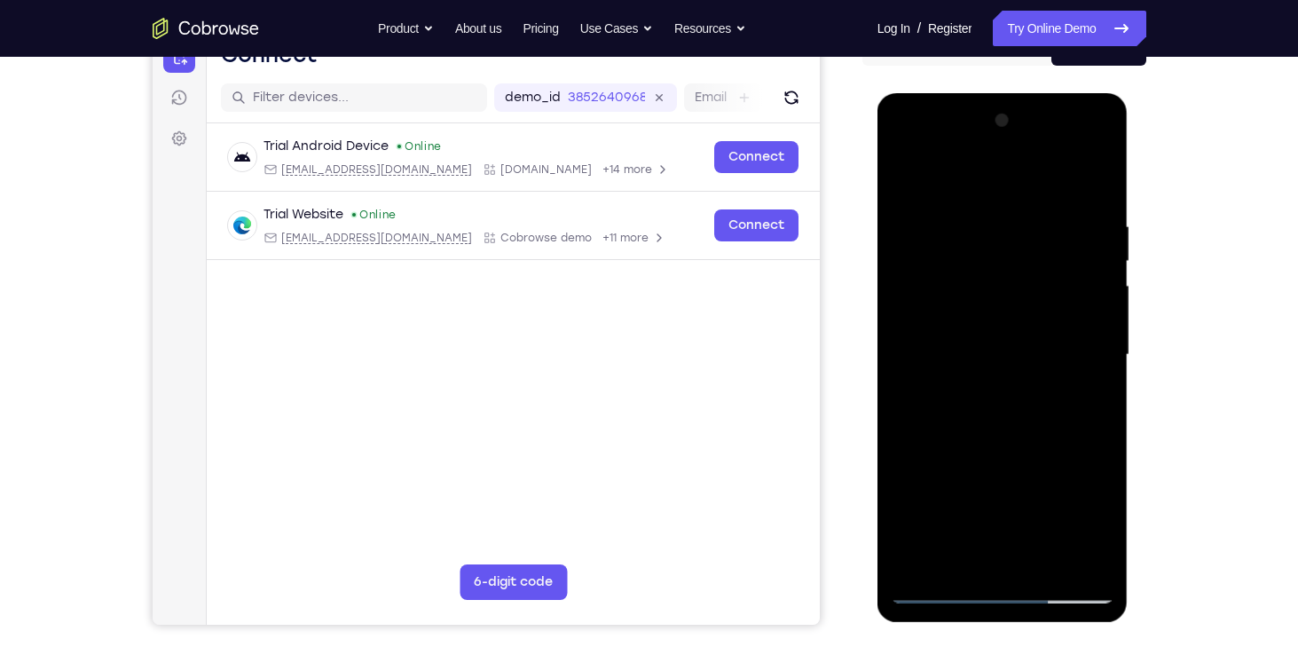
click at [1092, 181] on div at bounding box center [1003, 355] width 224 height 497
click at [1091, 176] on div at bounding box center [1003, 355] width 224 height 497
click at [940, 581] on div at bounding box center [1003, 355] width 224 height 497
click at [1035, 207] on div at bounding box center [1003, 355] width 224 height 497
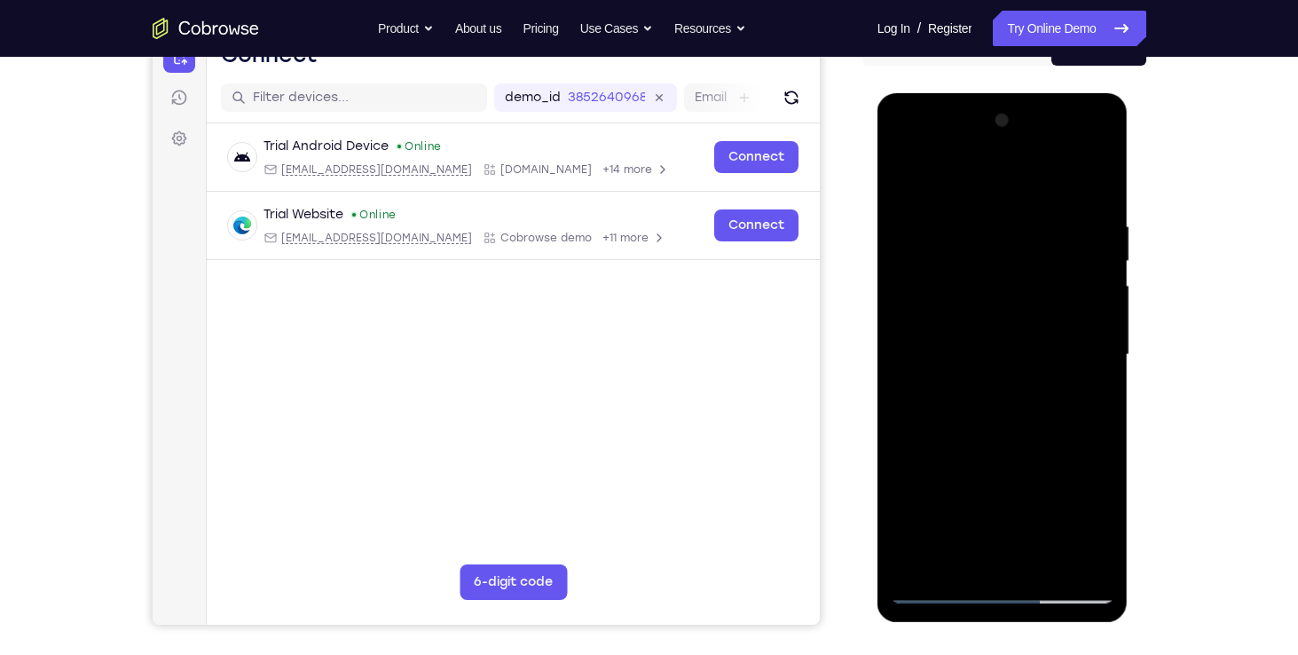
click at [1035, 207] on div at bounding box center [1003, 355] width 224 height 497
drag, startPoint x: 1035, startPoint y: 207, endPoint x: 937, endPoint y: 273, distance: 118.2
click at [937, 273] on div at bounding box center [1003, 355] width 224 height 497
click at [912, 272] on div at bounding box center [1003, 355] width 224 height 497
click at [909, 272] on div at bounding box center [1003, 355] width 224 height 497
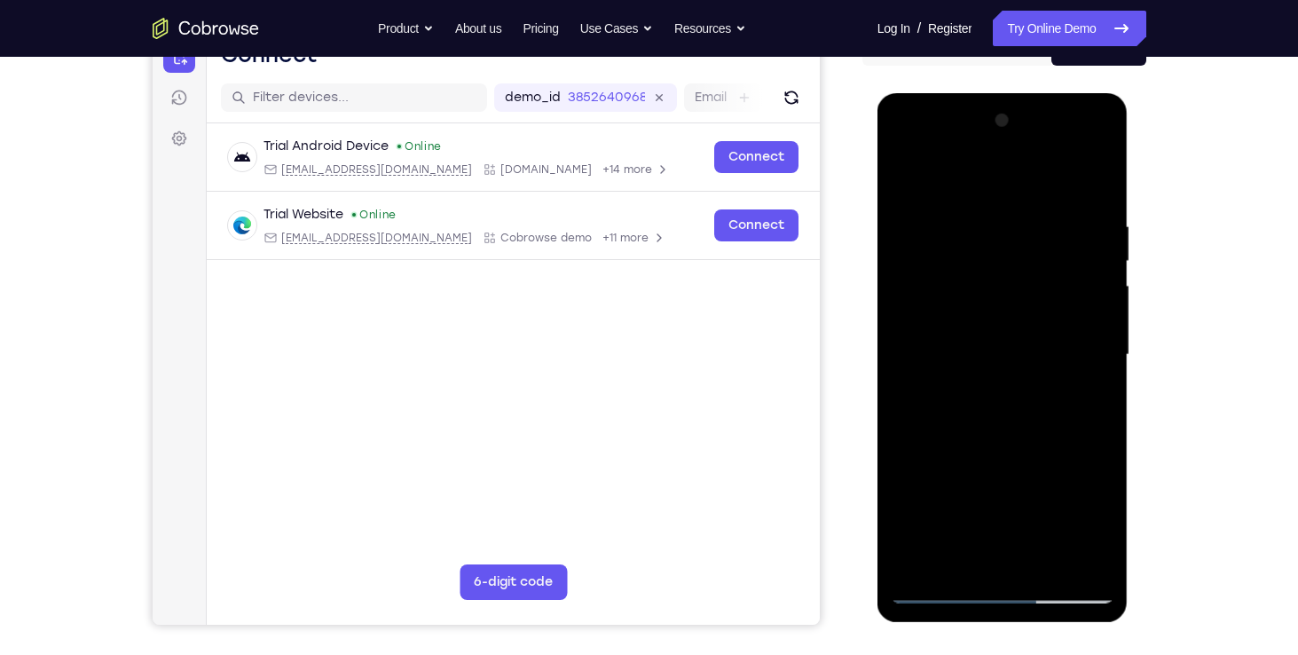
click at [909, 272] on div at bounding box center [1003, 355] width 224 height 497
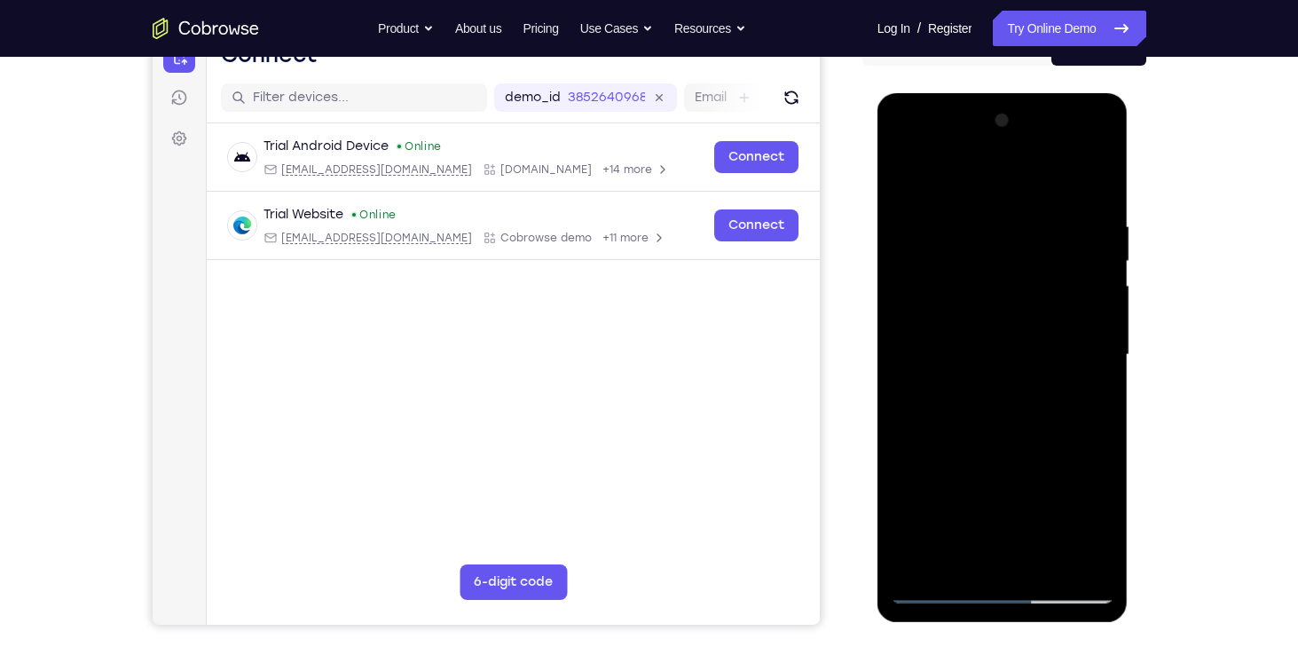
click at [1105, 298] on div at bounding box center [1003, 355] width 224 height 497
click at [1092, 301] on div at bounding box center [1003, 355] width 224 height 497
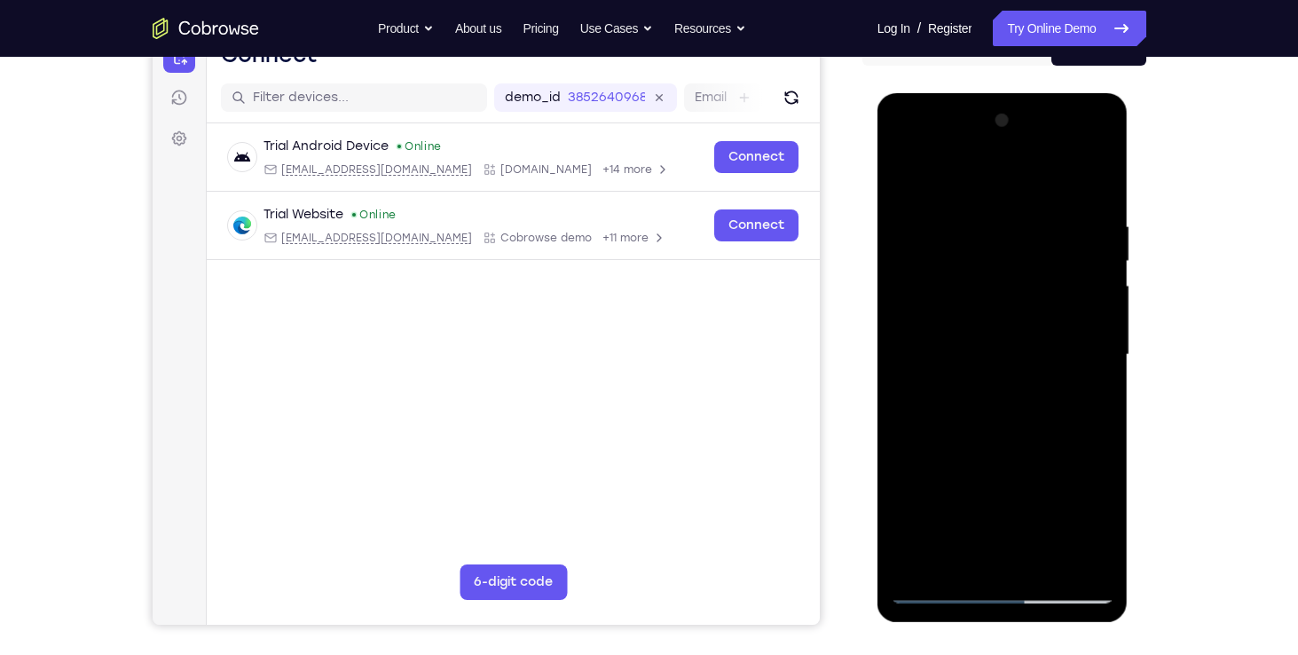
click at [1092, 301] on div at bounding box center [1003, 355] width 224 height 497
click at [1066, 554] on div at bounding box center [1003, 355] width 224 height 497
click at [1087, 165] on div at bounding box center [1003, 355] width 224 height 497
click at [1096, 178] on div at bounding box center [1003, 355] width 224 height 497
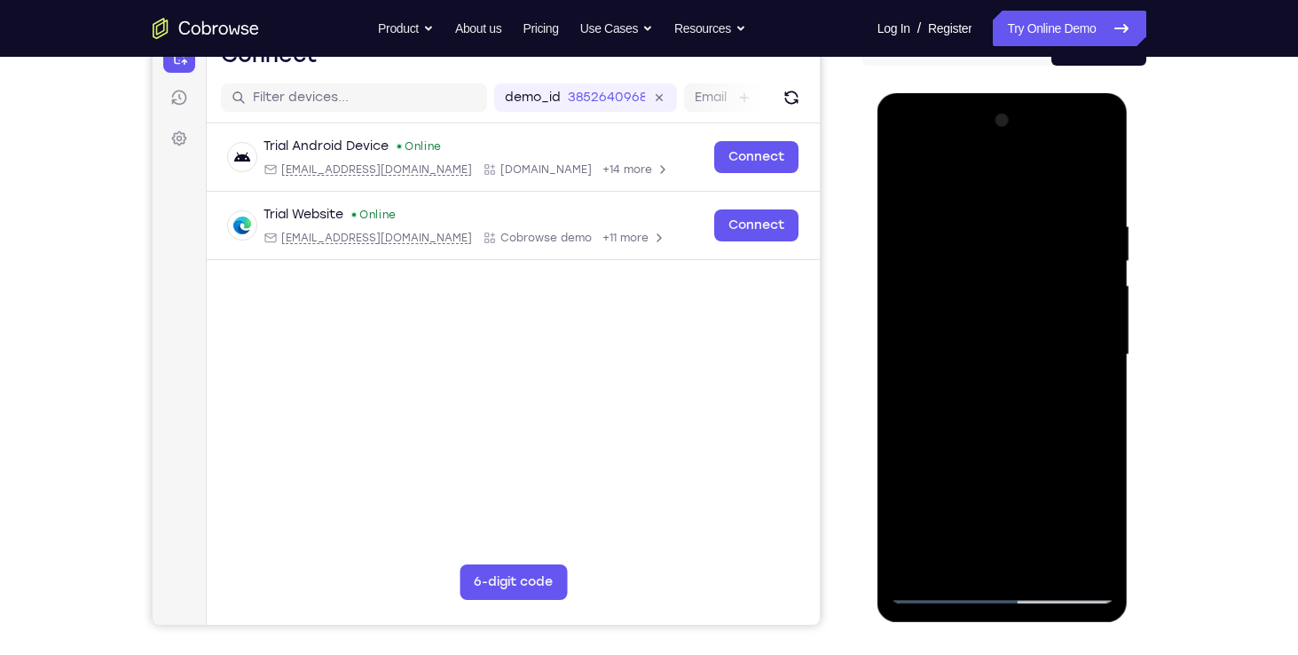
click at [938, 587] on div at bounding box center [1003, 355] width 224 height 497
click at [1057, 558] on div at bounding box center [1003, 355] width 224 height 497
